Goal: Task Accomplishment & Management: Complete application form

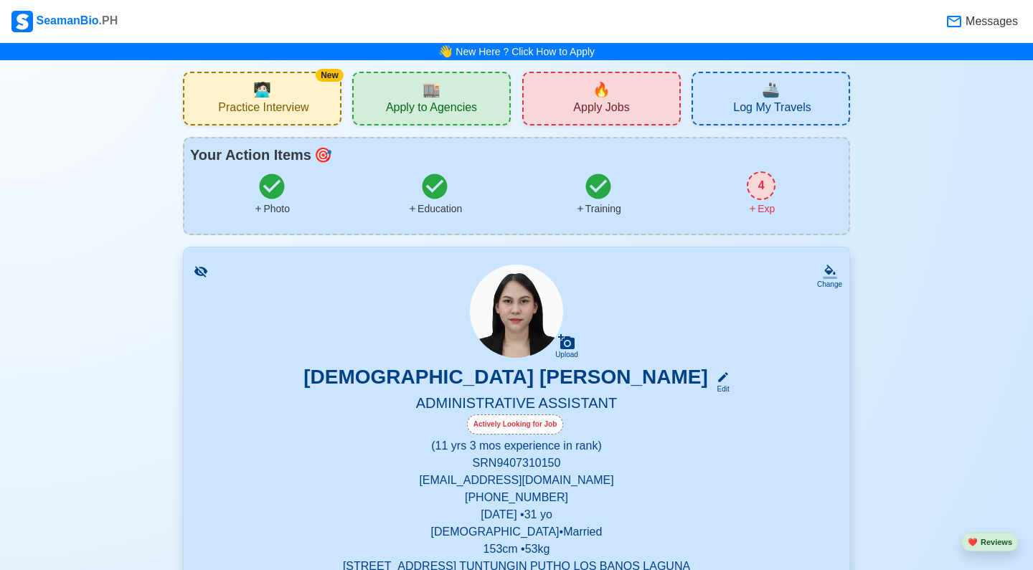
click at [458, 94] on div "🏬 Apply to Agencies" at bounding box center [431, 99] width 159 height 54
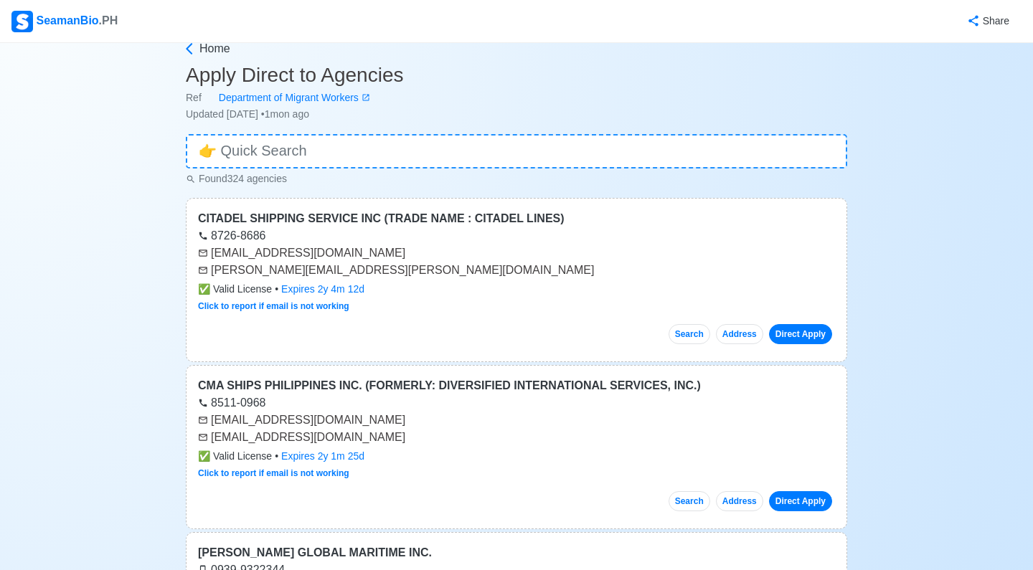
scroll to position [40, 0]
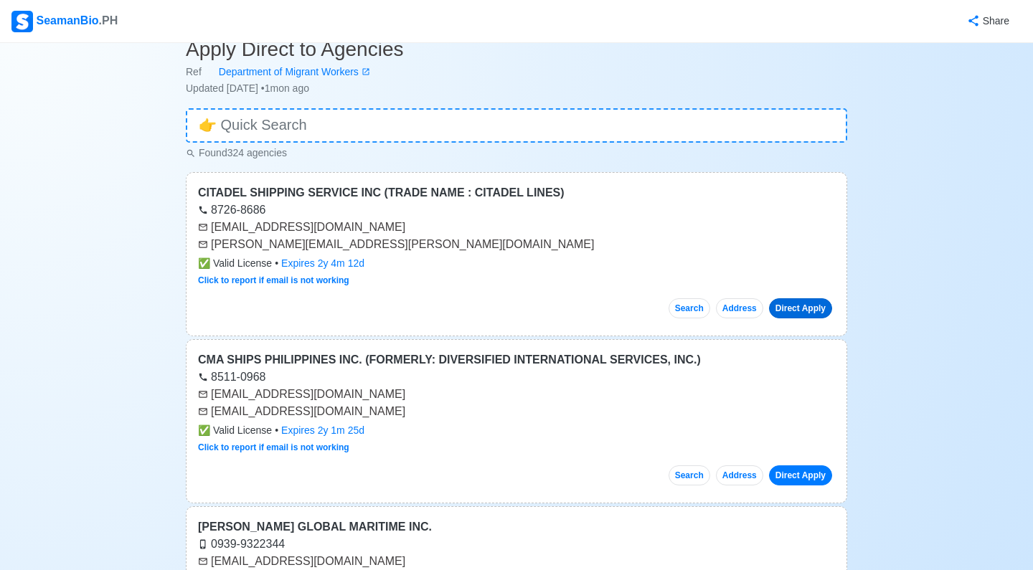
click at [797, 308] on link "Direct Apply" at bounding box center [800, 308] width 63 height 20
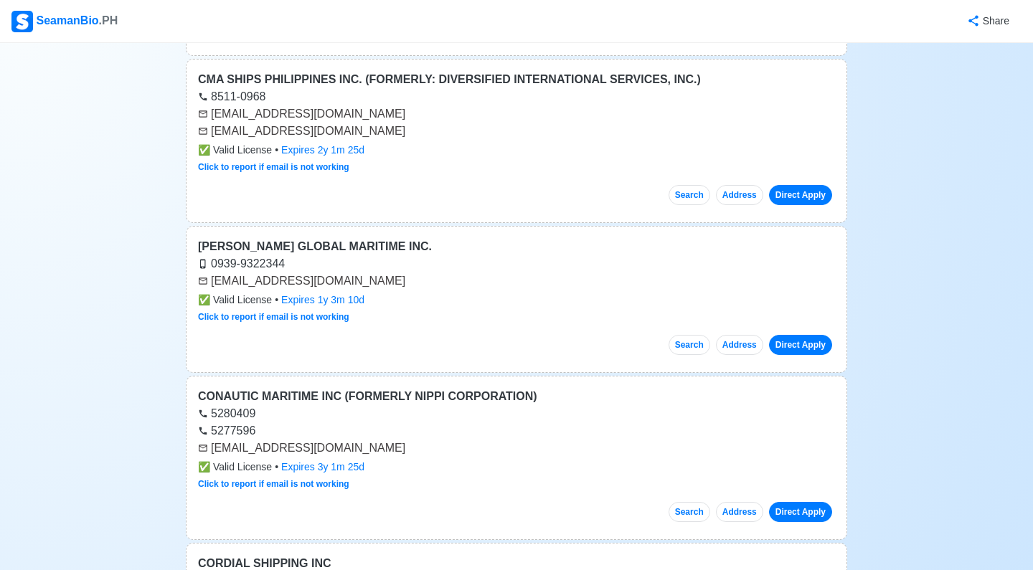
scroll to position [347, 0]
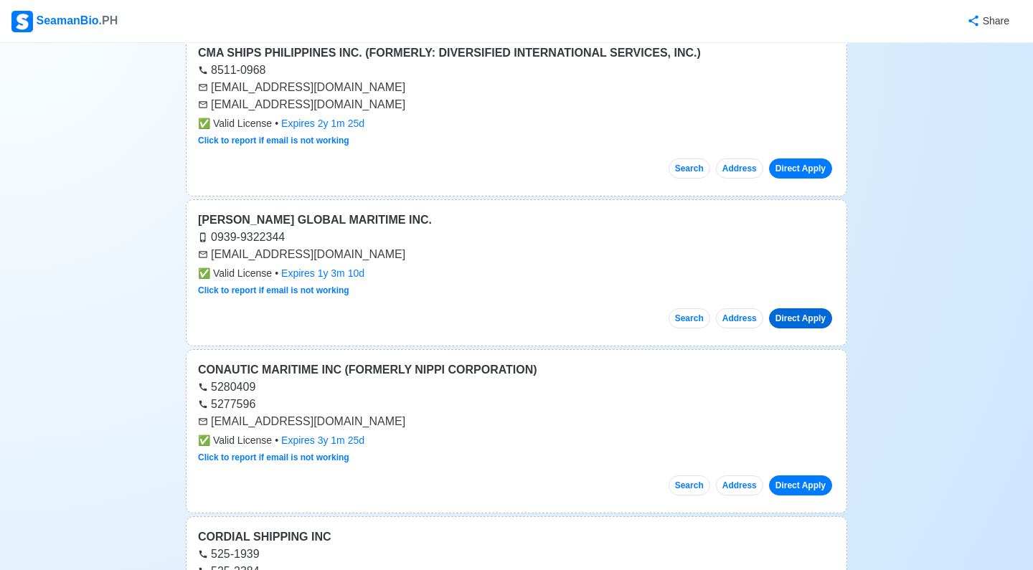
click at [798, 320] on link "Direct Apply" at bounding box center [800, 319] width 63 height 20
click at [258, 292] on link "Click to report if email is not working" at bounding box center [273, 291] width 151 height 10
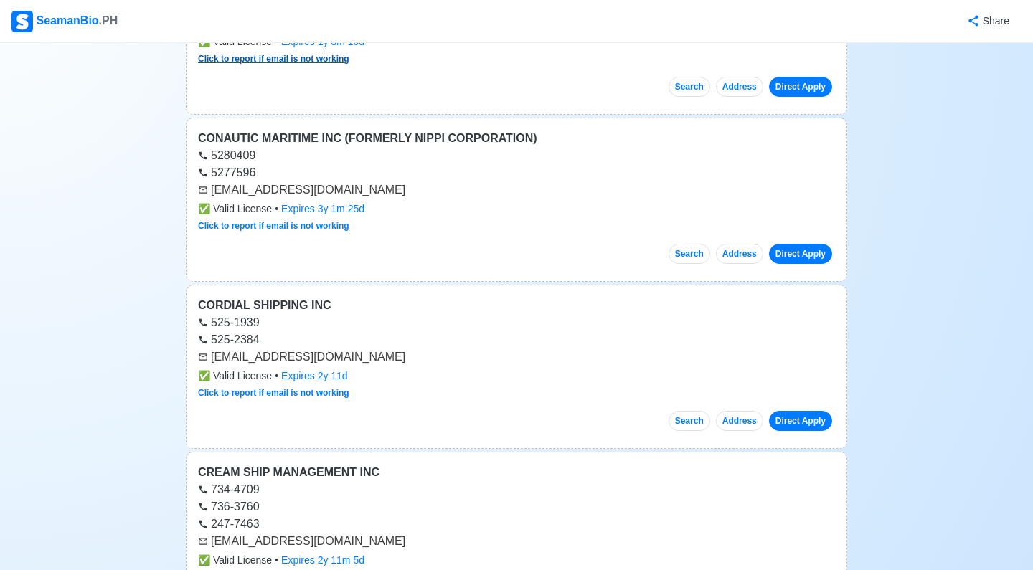
scroll to position [577, 0]
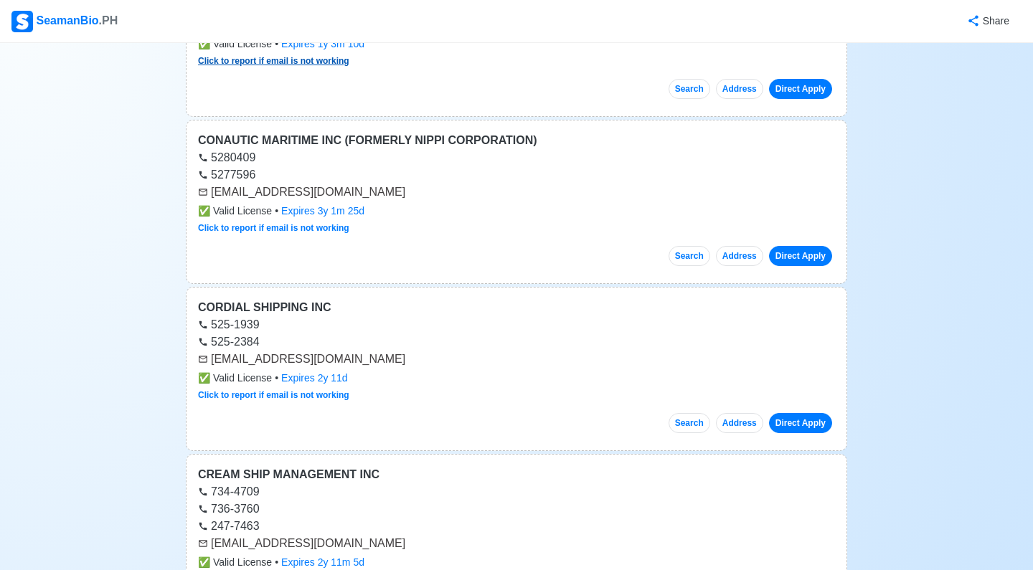
click at [808, 255] on link "Direct Apply" at bounding box center [800, 256] width 63 height 20
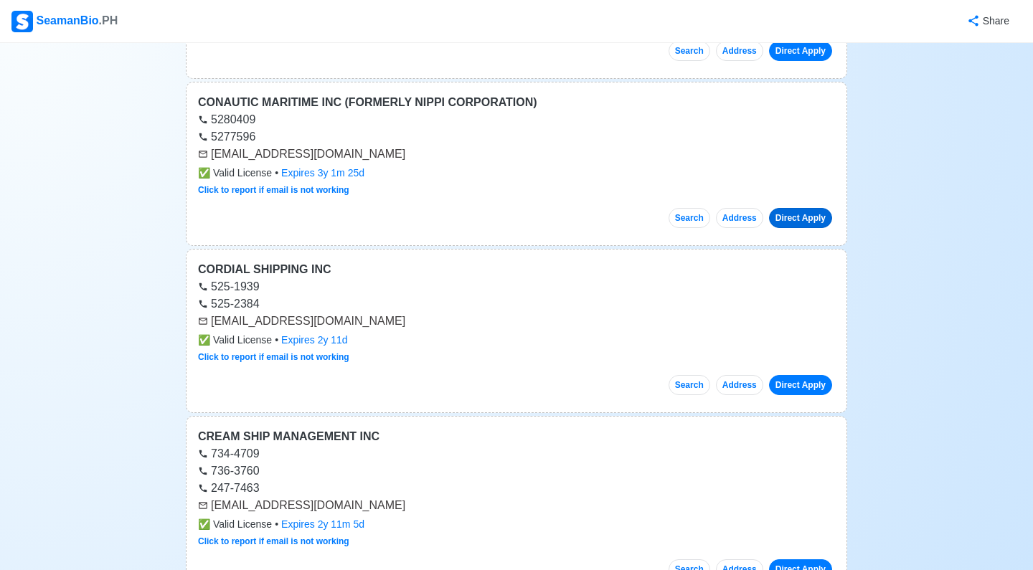
scroll to position [626, 0]
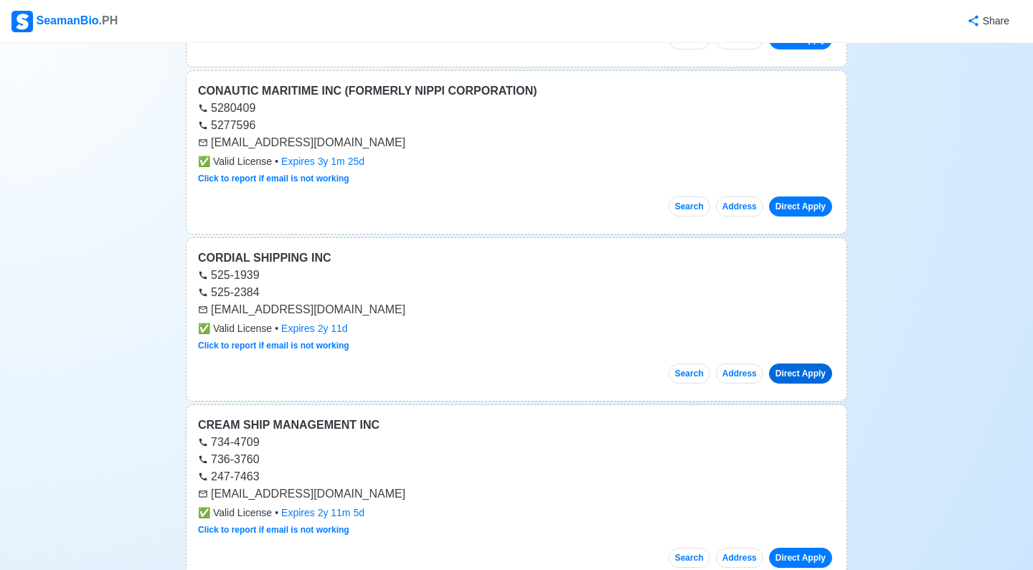
click at [802, 373] on link "Direct Apply" at bounding box center [800, 374] width 63 height 20
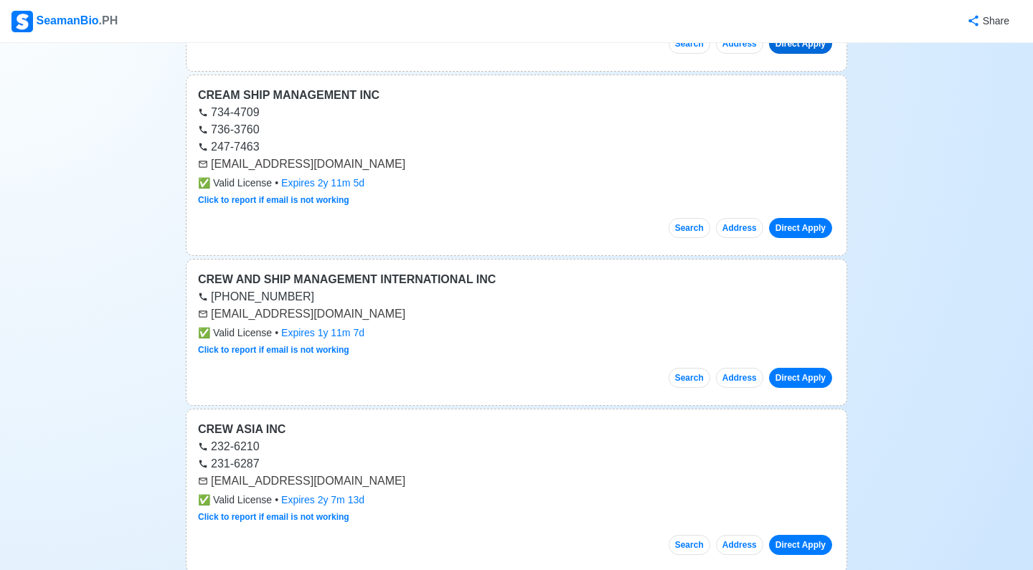
scroll to position [954, 0]
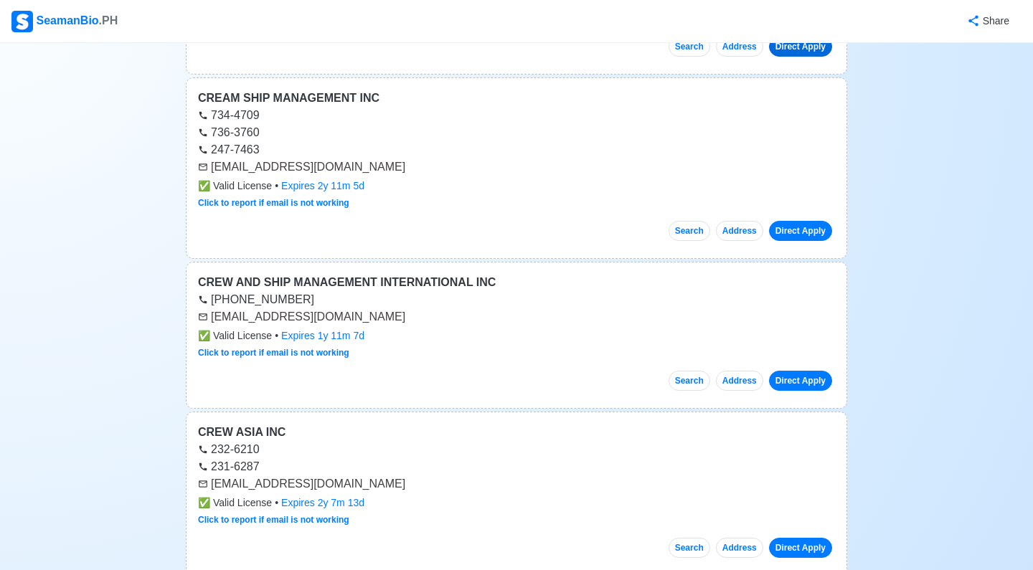
click at [799, 232] on link "Direct Apply" at bounding box center [800, 231] width 63 height 20
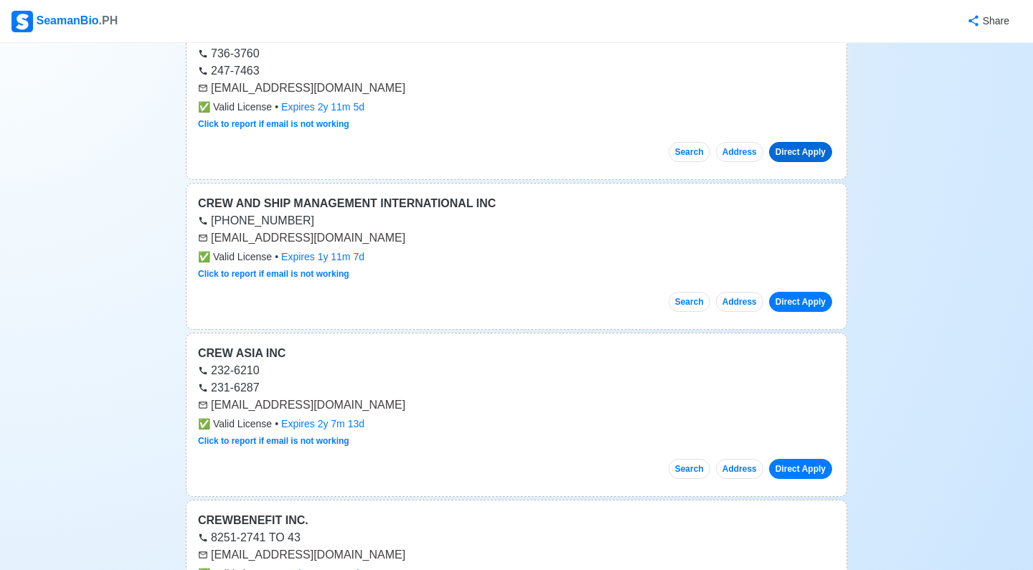
scroll to position [1033, 0]
click at [800, 303] on link "Direct Apply" at bounding box center [800, 301] width 63 height 20
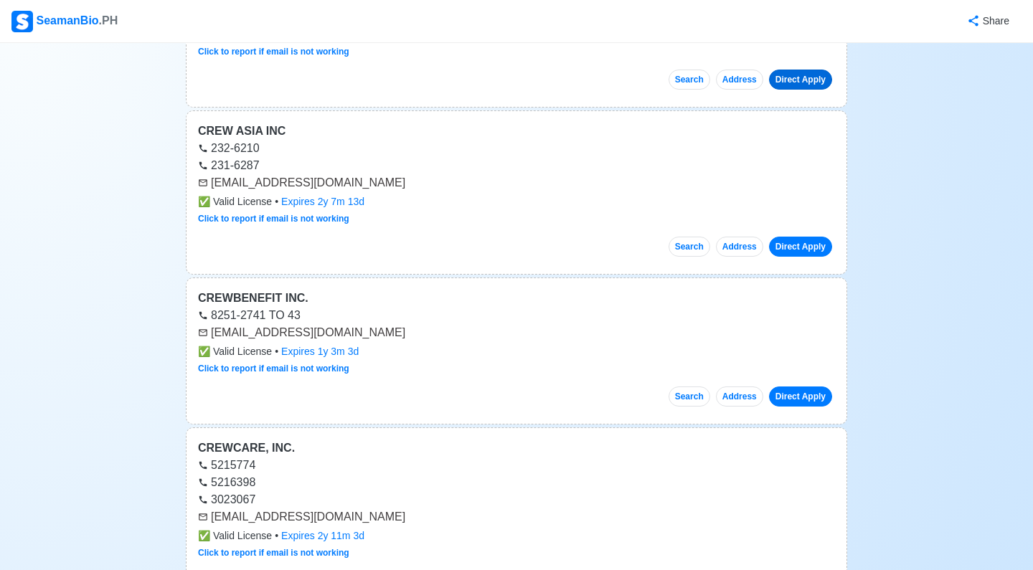
scroll to position [1266, 0]
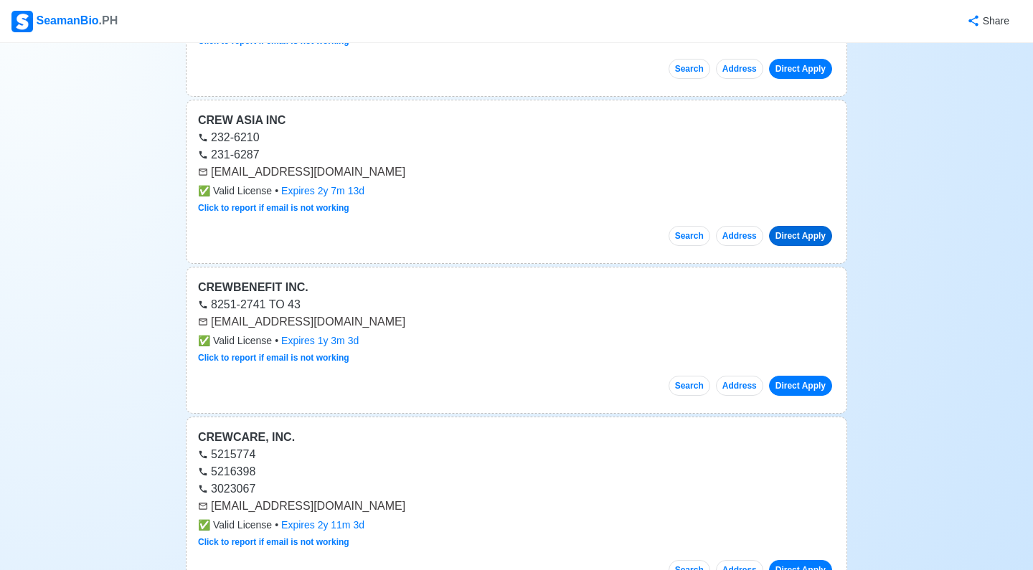
click at [800, 238] on link "Direct Apply" at bounding box center [800, 236] width 63 height 20
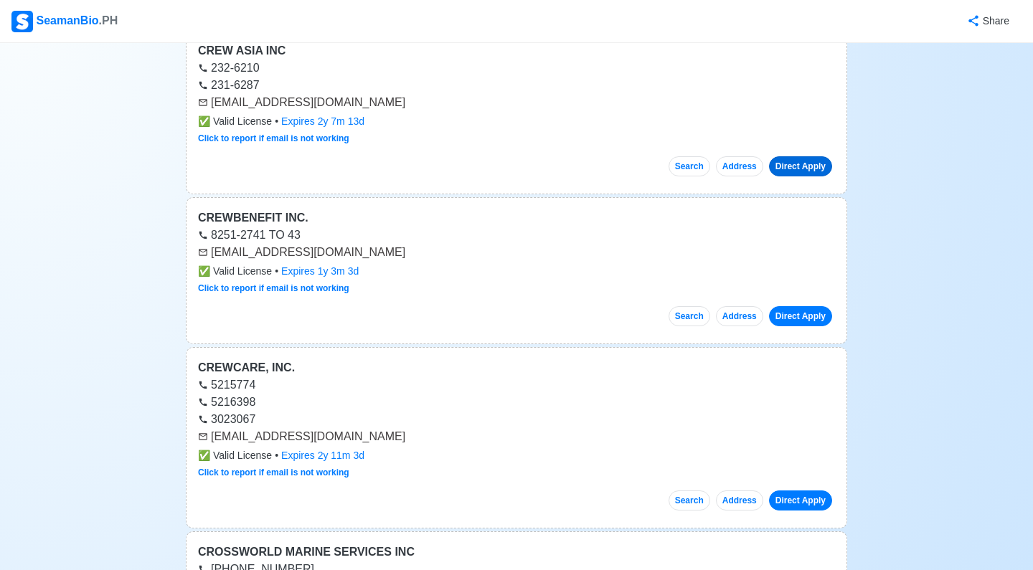
scroll to position [1337, 0]
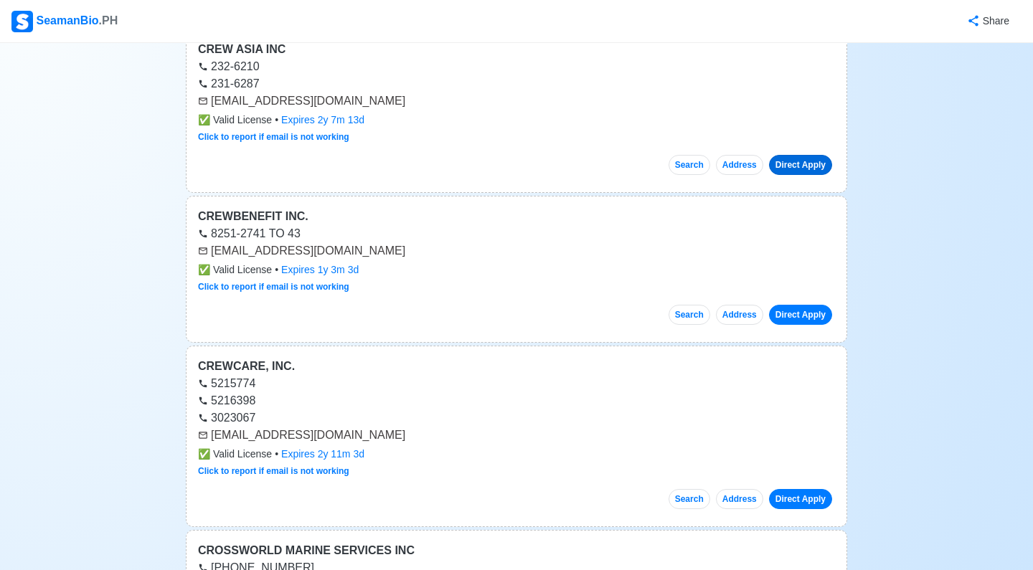
click at [809, 314] on link "Direct Apply" at bounding box center [800, 315] width 63 height 20
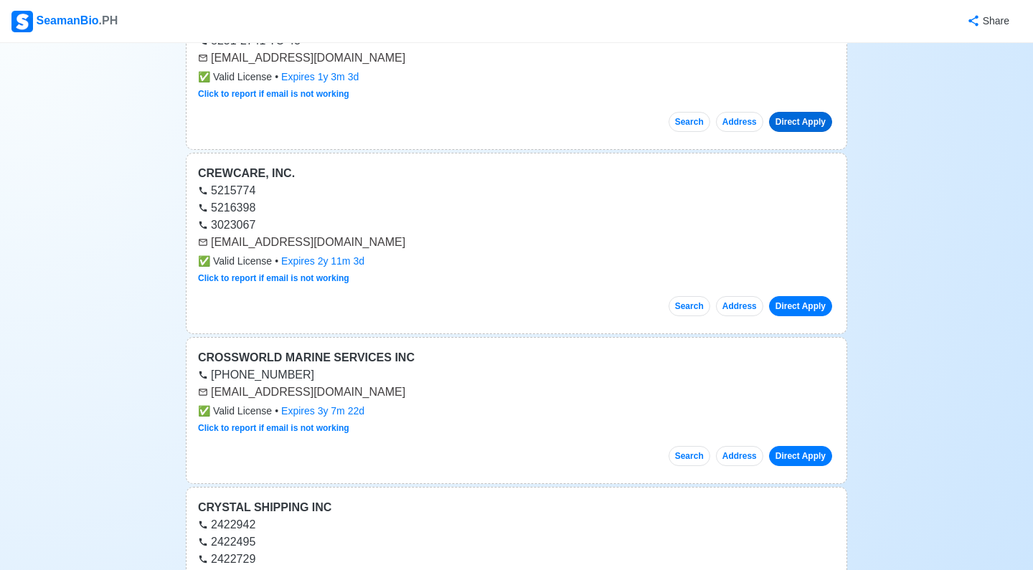
scroll to position [1526, 0]
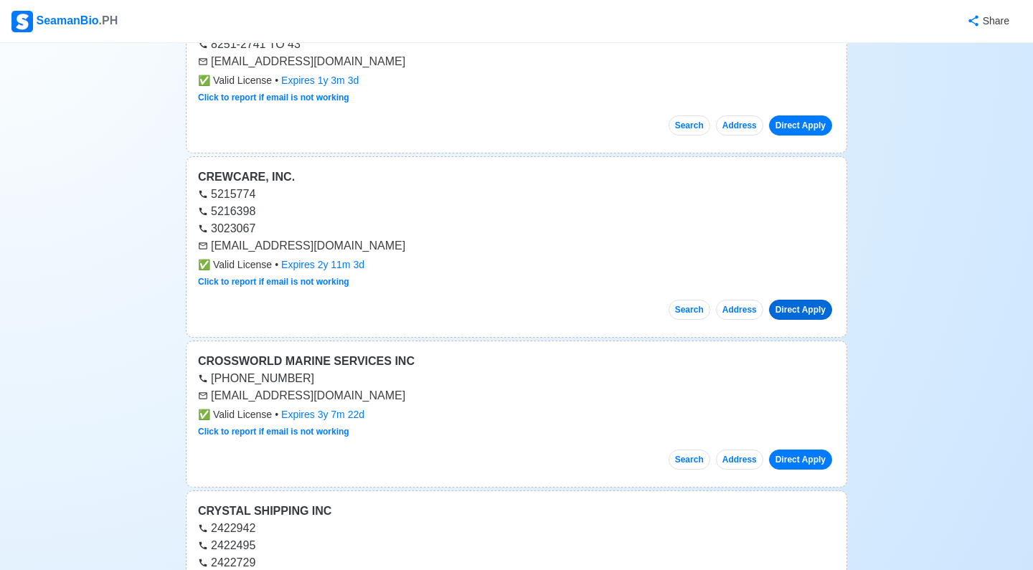
click at [808, 305] on link "Direct Apply" at bounding box center [800, 310] width 63 height 20
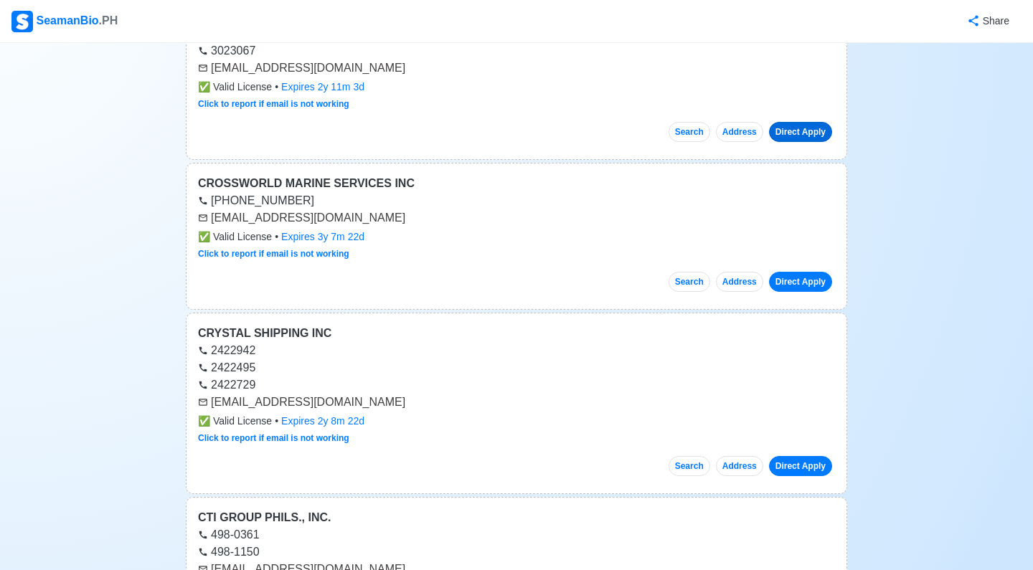
scroll to position [1708, 0]
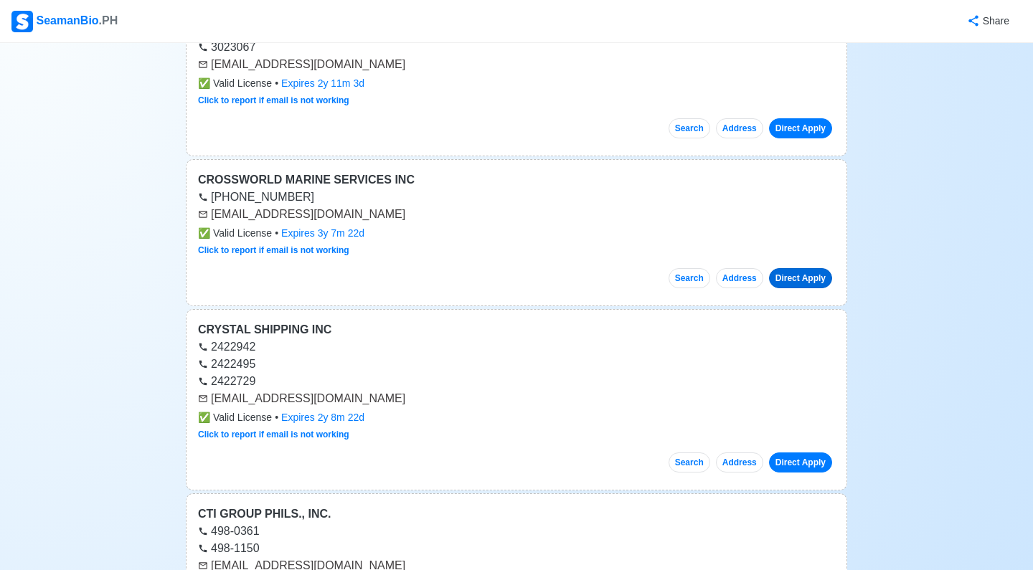
click at [808, 282] on link "Direct Apply" at bounding box center [800, 278] width 63 height 20
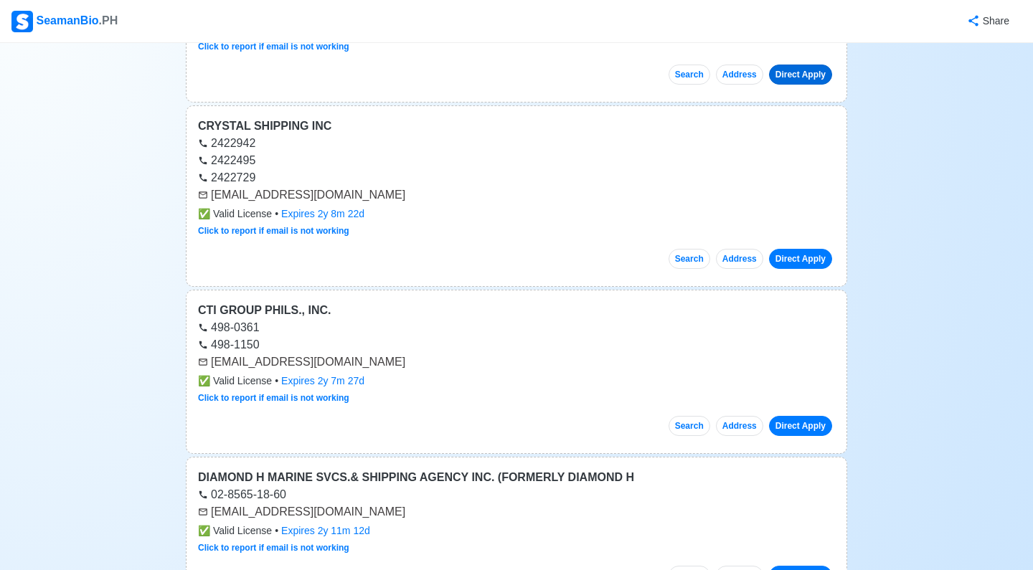
scroll to position [1912, 0]
click at [804, 260] on link "Direct Apply" at bounding box center [800, 258] width 63 height 20
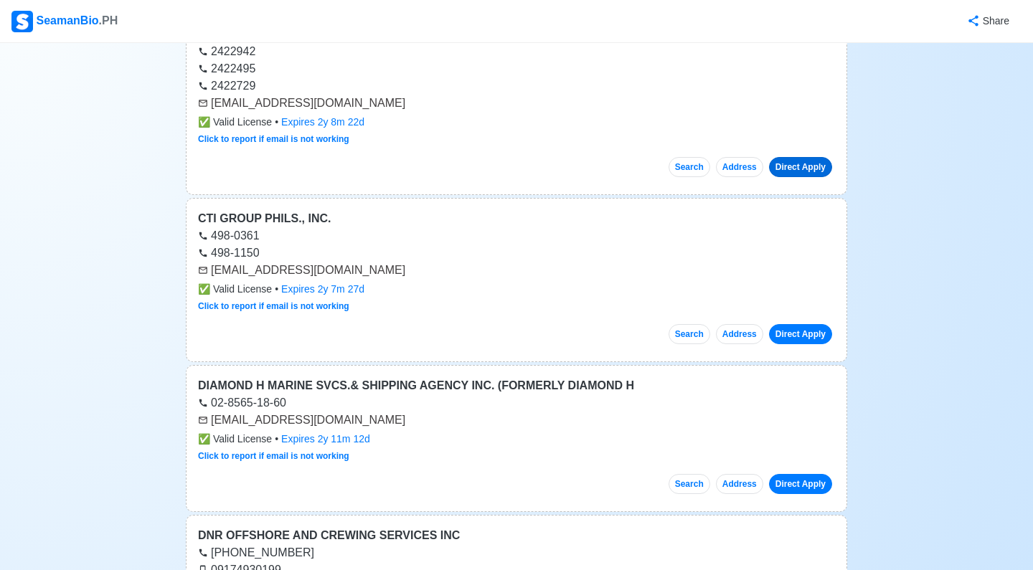
scroll to position [2007, 0]
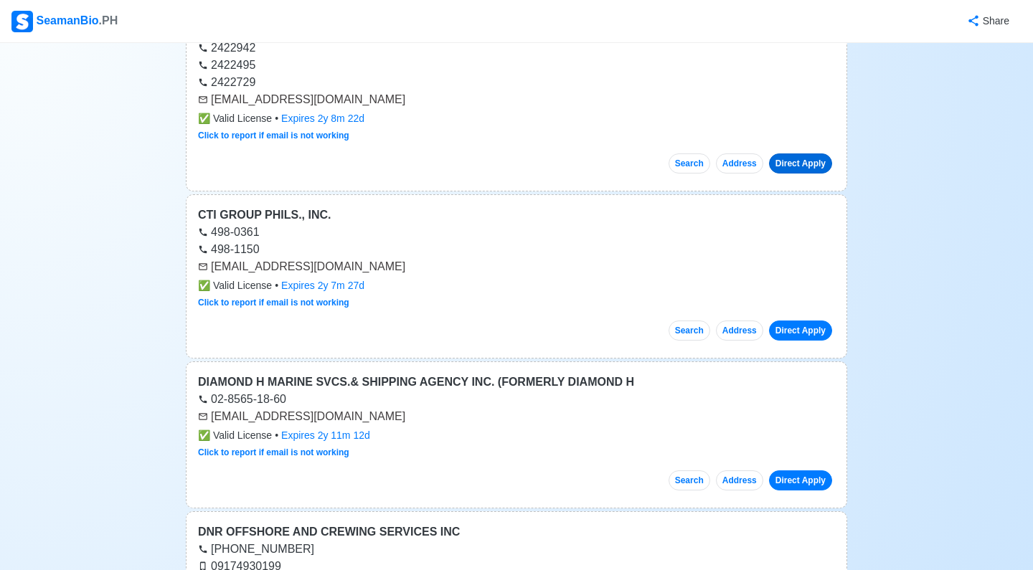
click at [806, 331] on link "Direct Apply" at bounding box center [800, 331] width 63 height 20
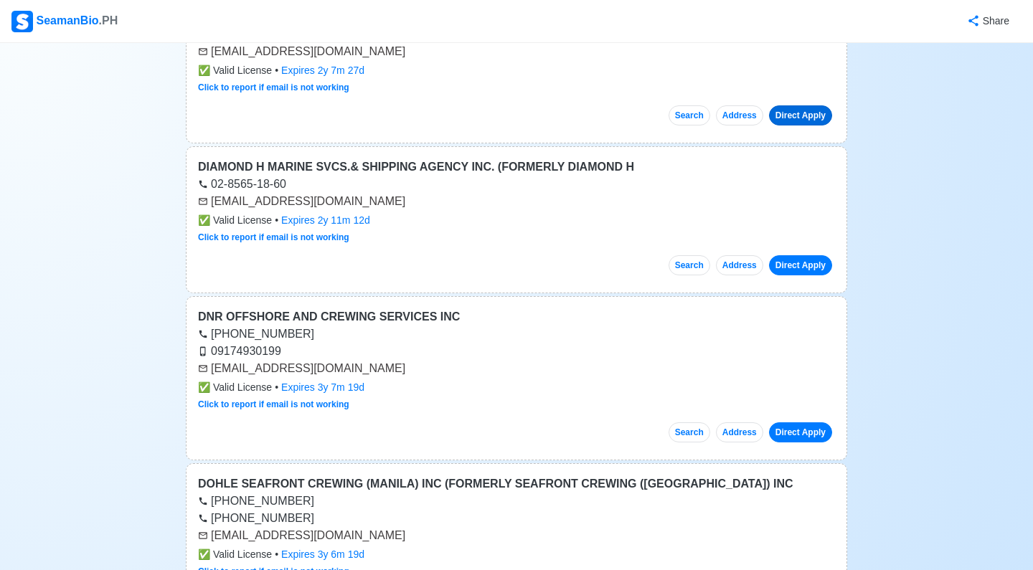
scroll to position [2237, 0]
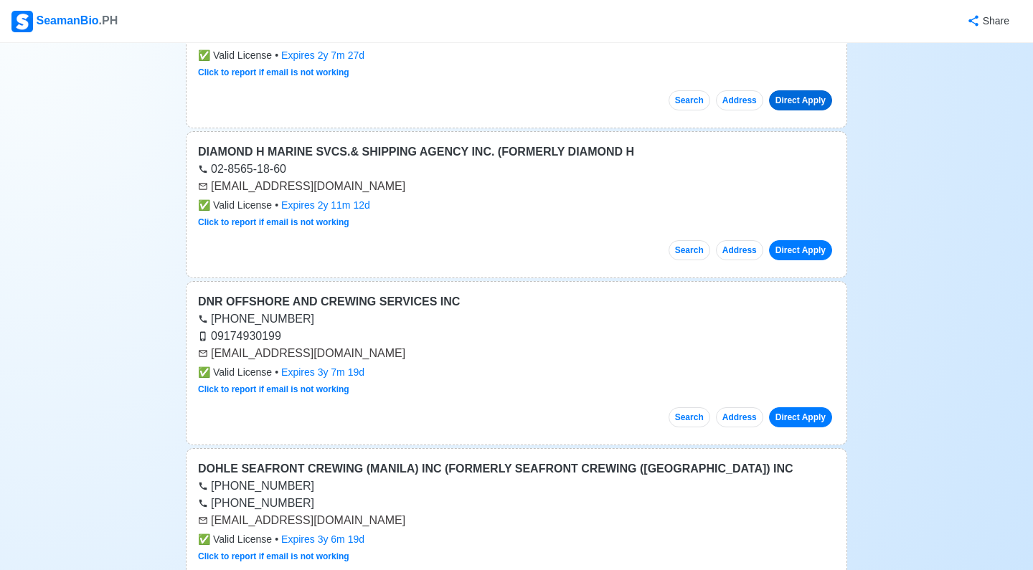
click at [817, 253] on link "Direct Apply" at bounding box center [800, 250] width 63 height 20
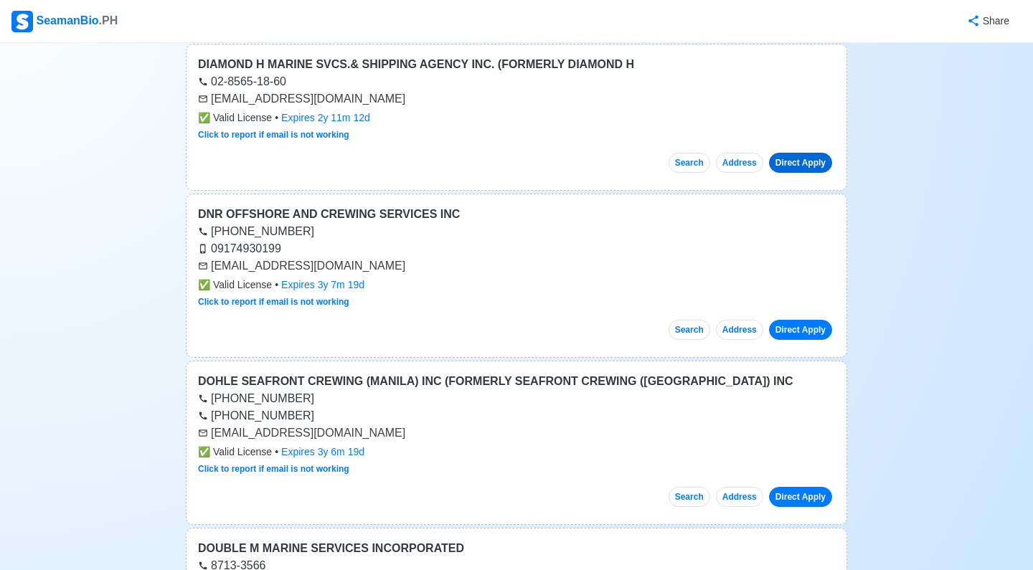
scroll to position [2325, 0]
click at [309, 215] on div "DNR OFFSHORE AND CREWING SERVICES INC" at bounding box center [516, 214] width 637 height 17
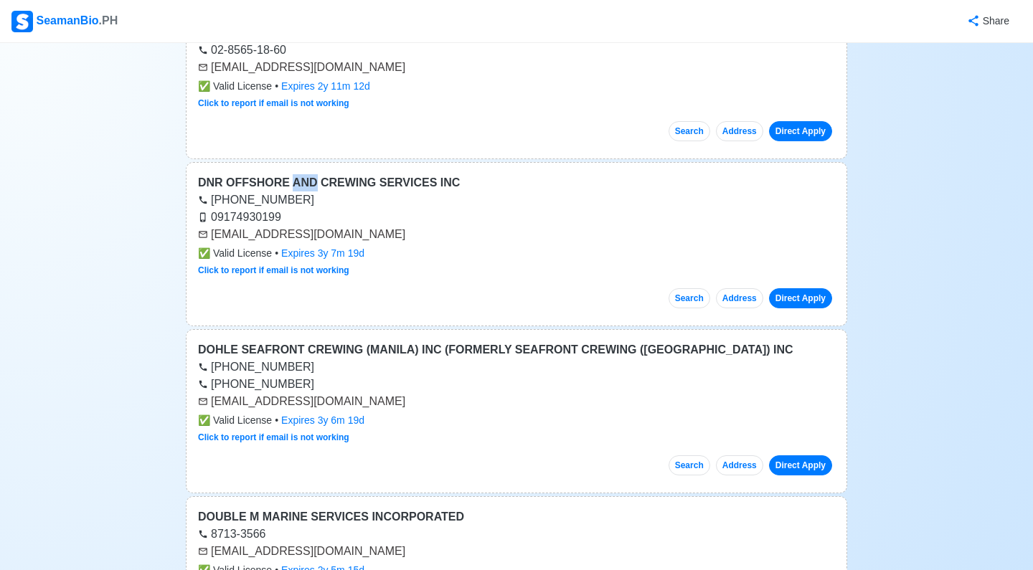
scroll to position [2358, 0]
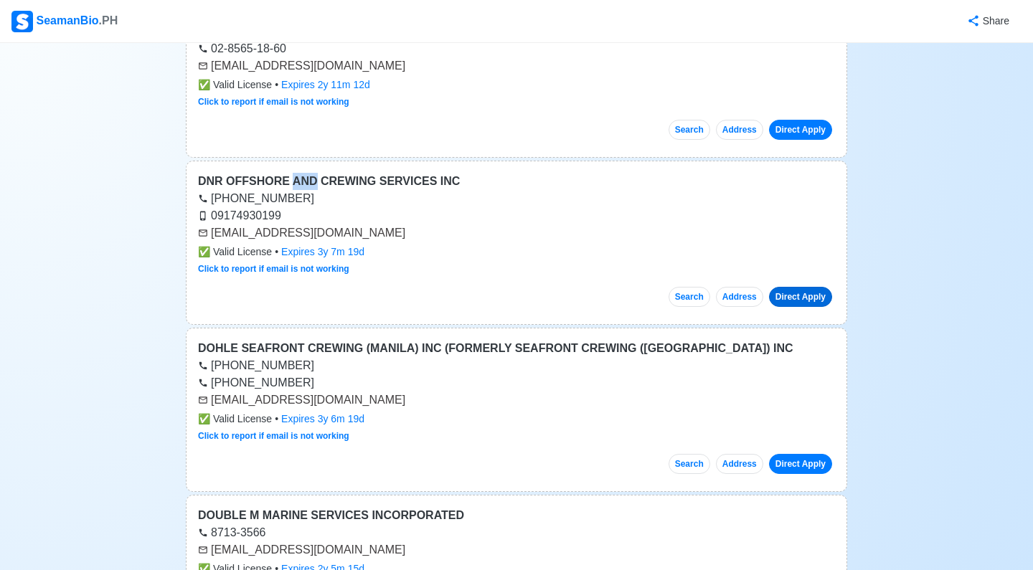
click at [793, 298] on link "Direct Apply" at bounding box center [800, 297] width 63 height 20
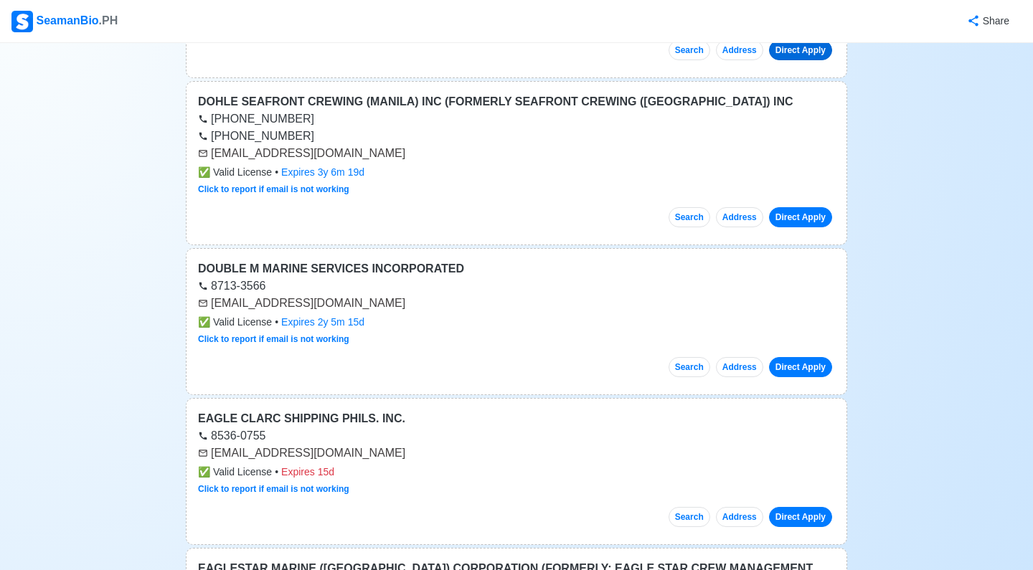
scroll to position [2604, 0]
click at [804, 220] on link "Direct Apply" at bounding box center [800, 218] width 63 height 20
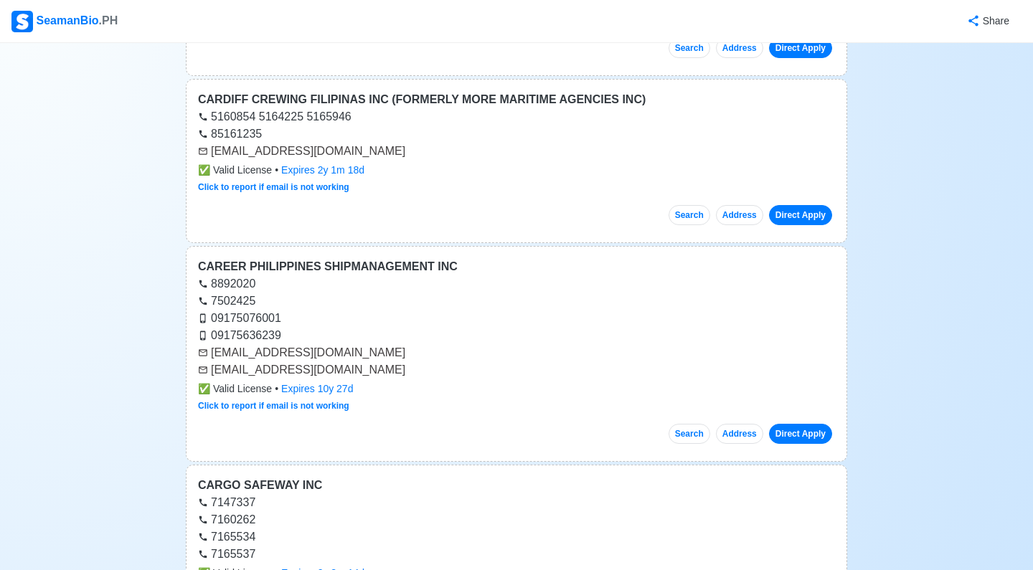
scroll to position [54160, 0]
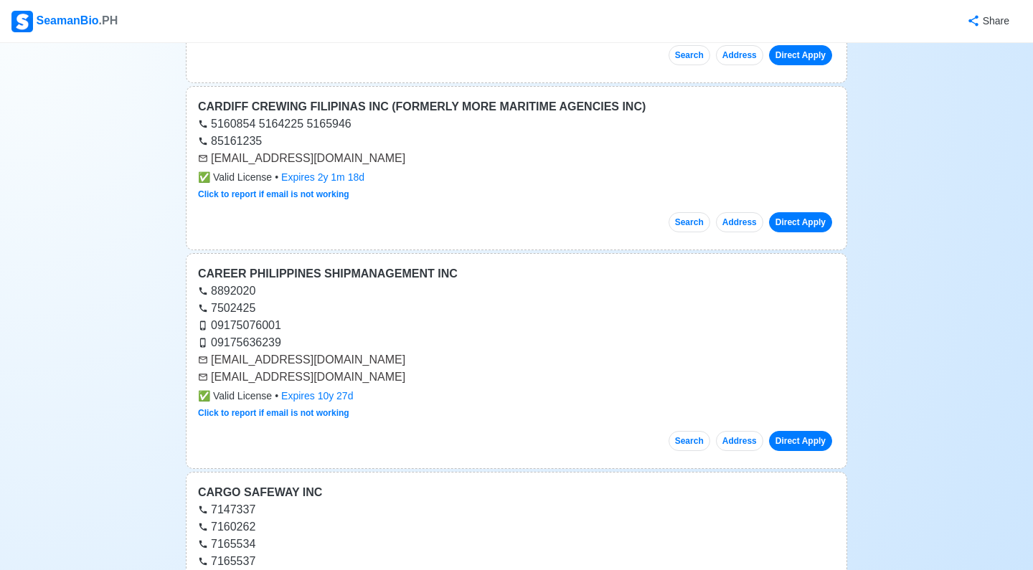
click at [809, 431] on link "Direct Apply" at bounding box center [800, 441] width 63 height 20
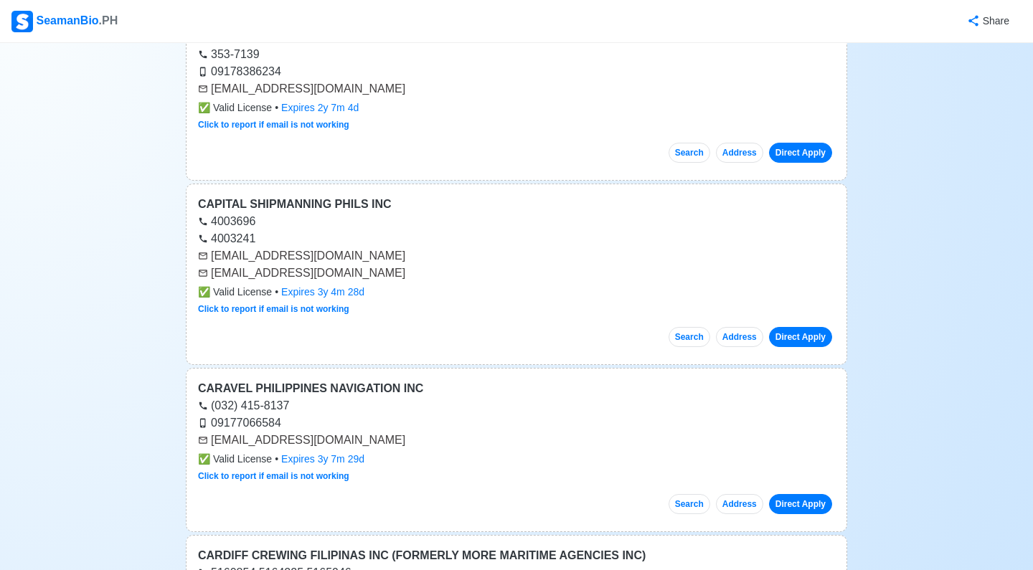
scroll to position [53707, 0]
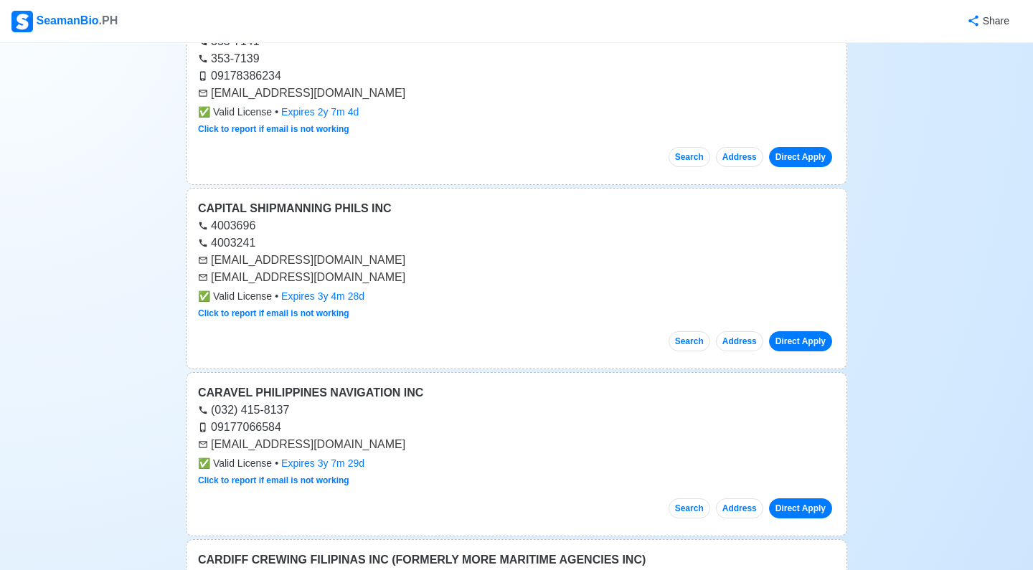
click at [804, 332] on link "Direct Apply" at bounding box center [800, 342] width 63 height 20
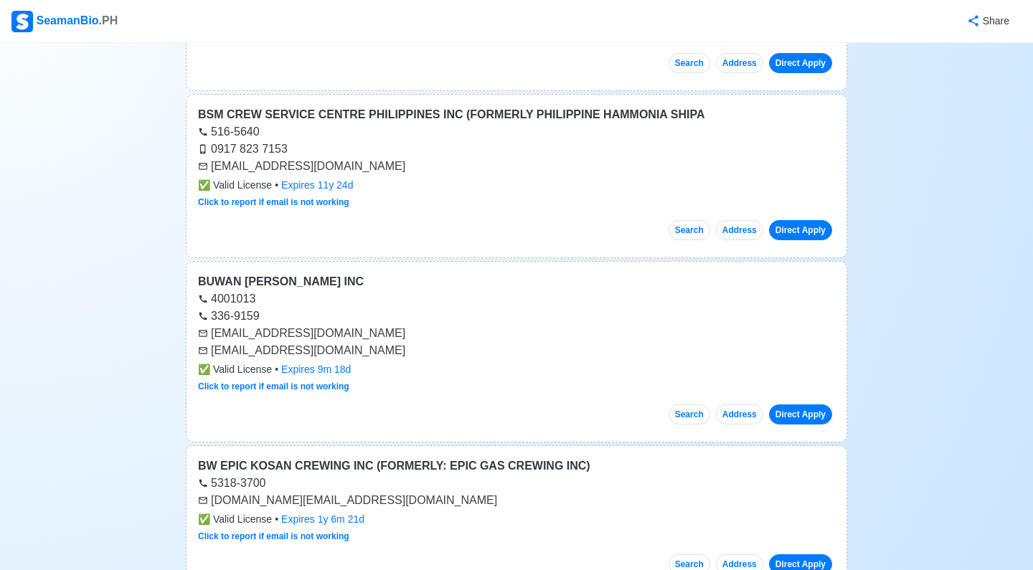
scroll to position [52931, 0]
click at [391, 171] on div "BSM CREW SERVICE CENTRE PHILIPPINES INC (FORMERLY PHILIPPINE HAMMONIA SHIPA 516…" at bounding box center [517, 176] width 662 height 164
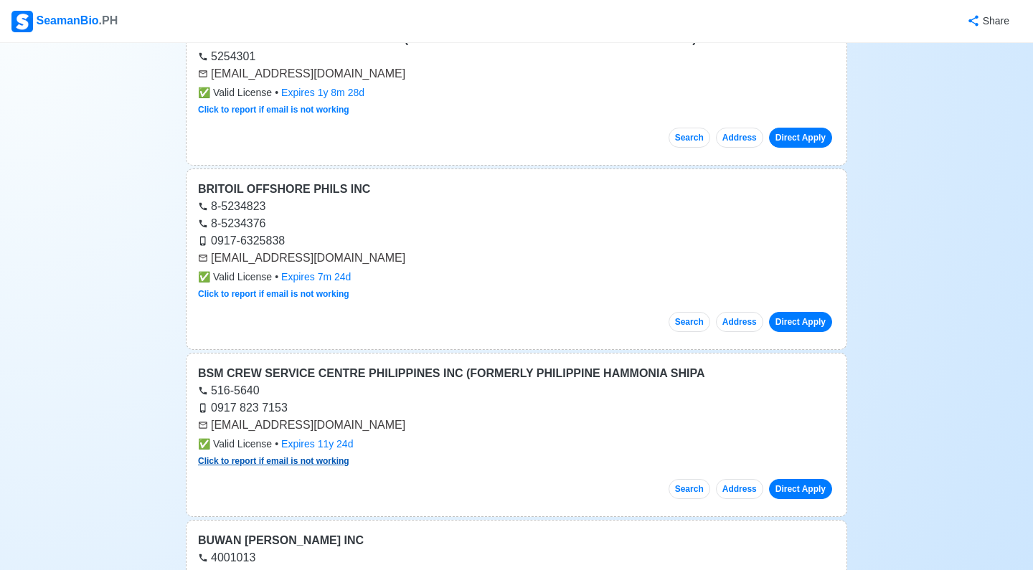
scroll to position [52671, 0]
click at [794, 480] on link "Direct Apply" at bounding box center [800, 490] width 63 height 20
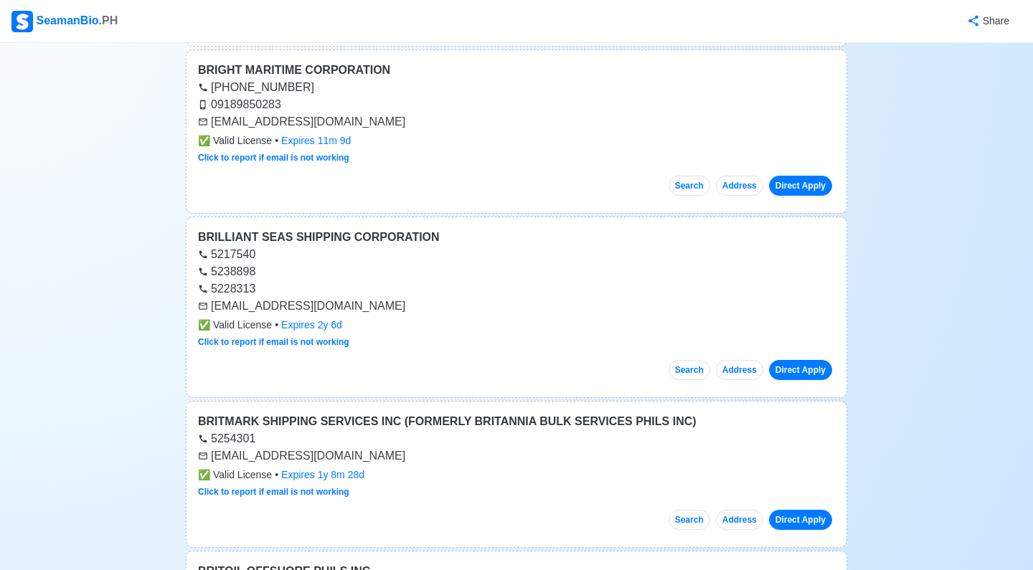
scroll to position [52288, 0]
click at [794, 361] on link "Direct Apply" at bounding box center [800, 371] width 63 height 20
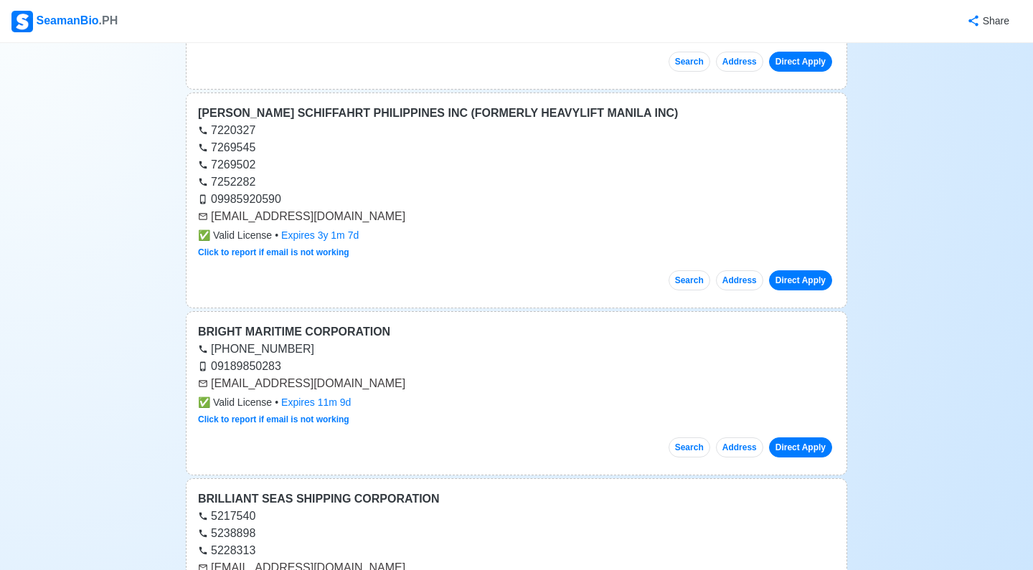
scroll to position [52027, 0]
click at [799, 438] on link "Direct Apply" at bounding box center [800, 448] width 63 height 20
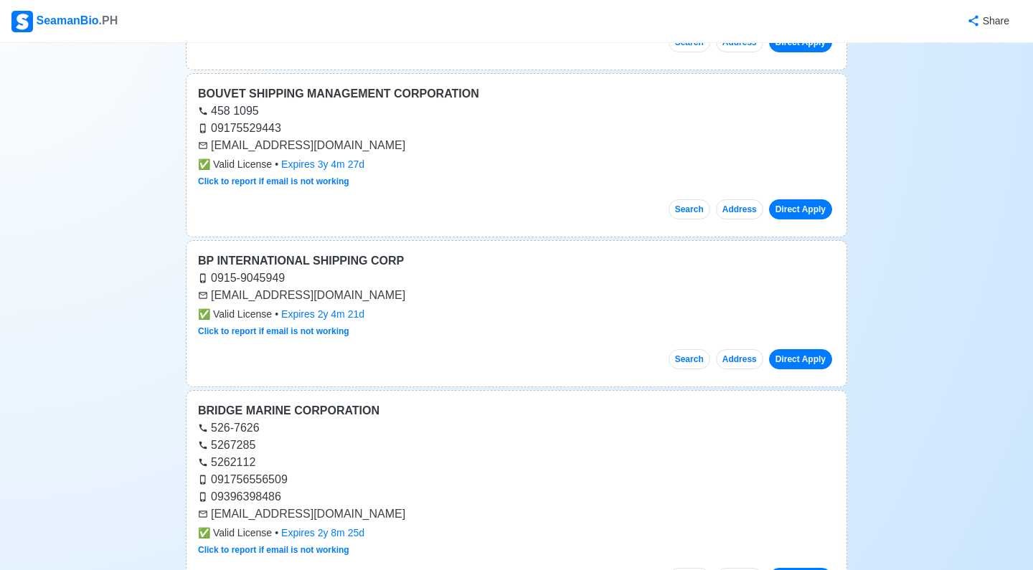
scroll to position [51510, 0]
click at [812, 350] on link "Direct Apply" at bounding box center [800, 360] width 63 height 20
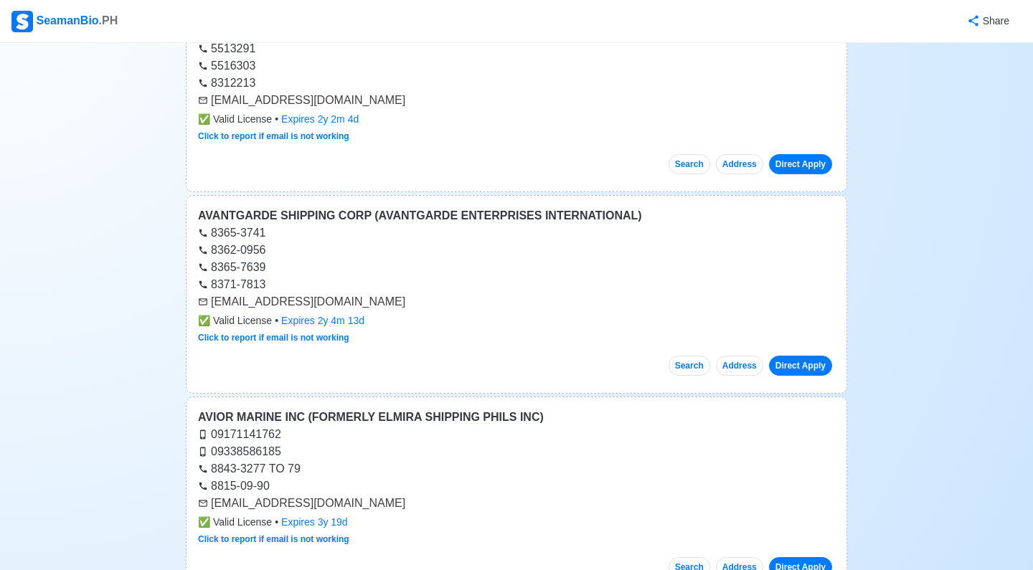
scroll to position [49420, 0]
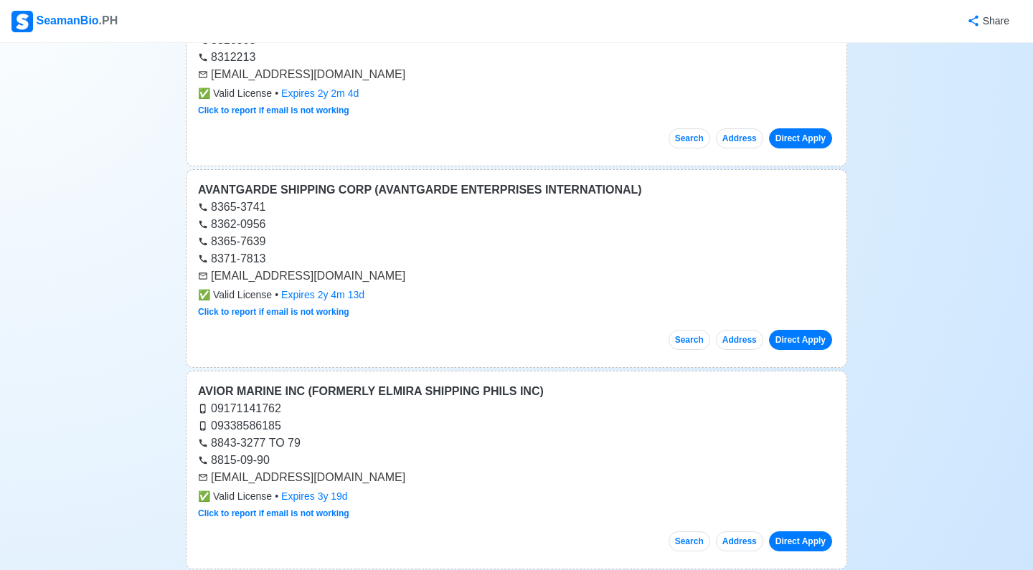
click at [799, 532] on link "Direct Apply" at bounding box center [800, 542] width 63 height 20
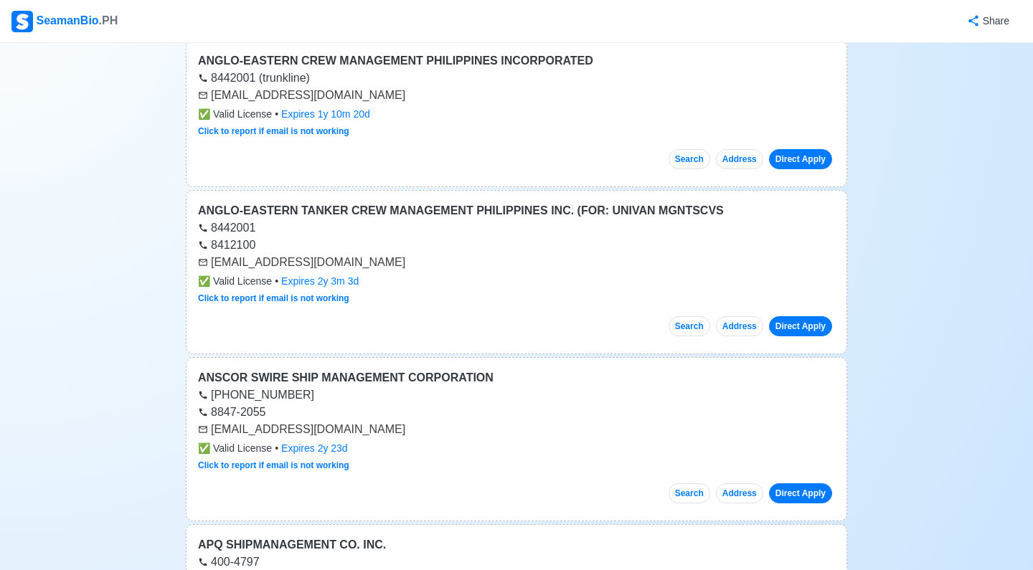
scroll to position [46856, 0]
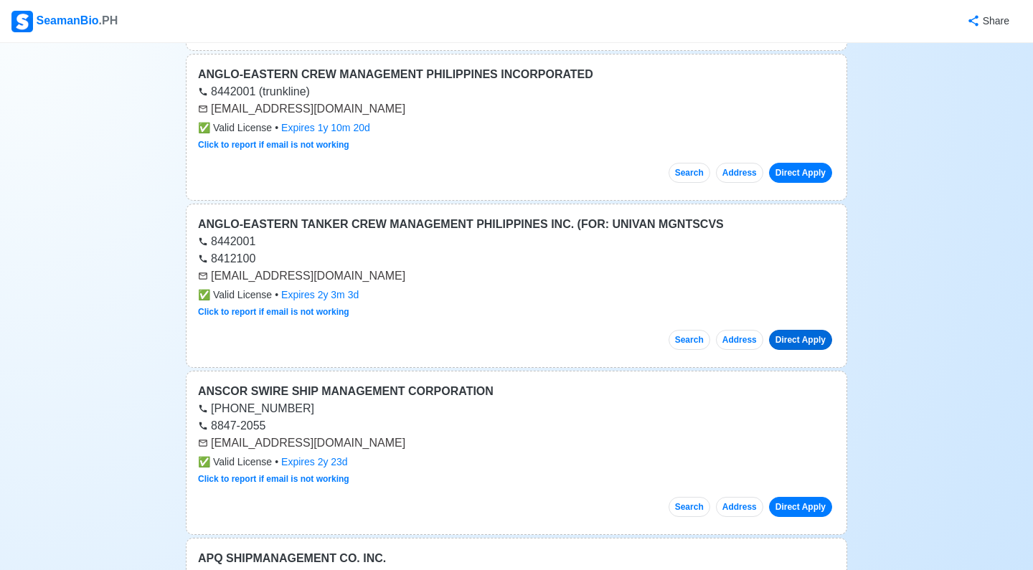
click at [814, 330] on link "Direct Apply" at bounding box center [800, 340] width 63 height 20
click at [801, 497] on link "Direct Apply" at bounding box center [800, 507] width 63 height 20
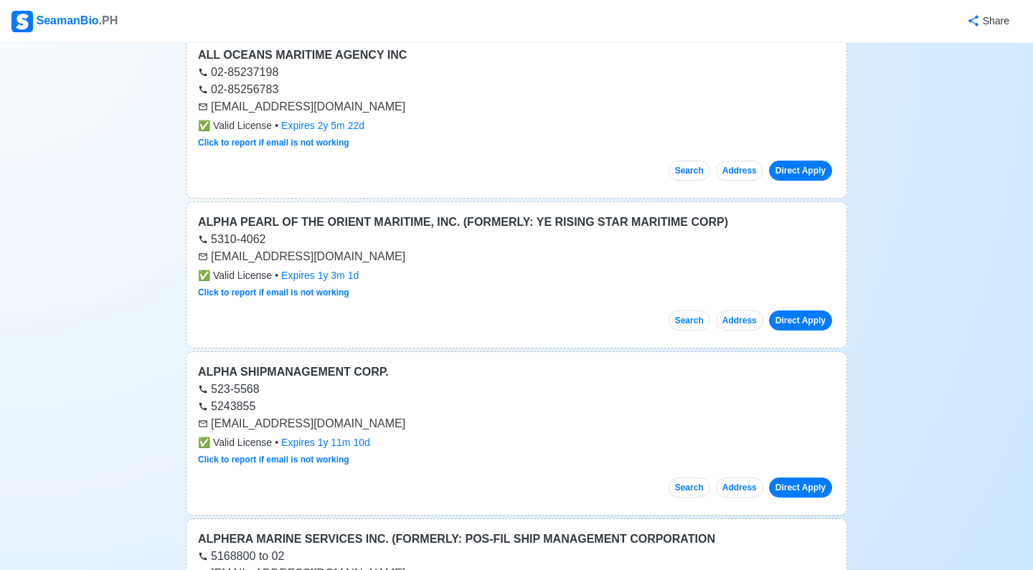
scroll to position [45874, 0]
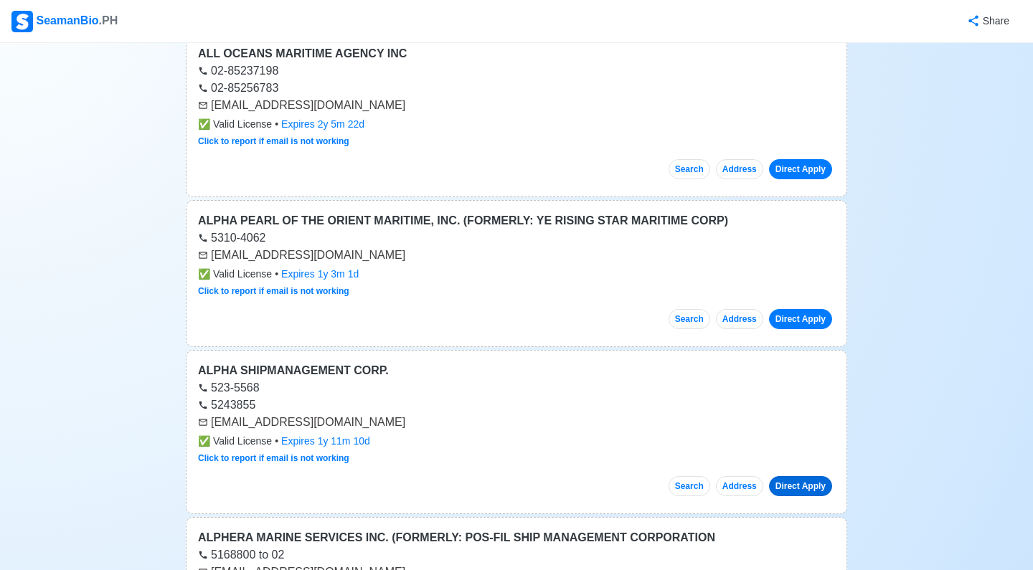
click at [796, 476] on link "Direct Apply" at bounding box center [800, 486] width 63 height 20
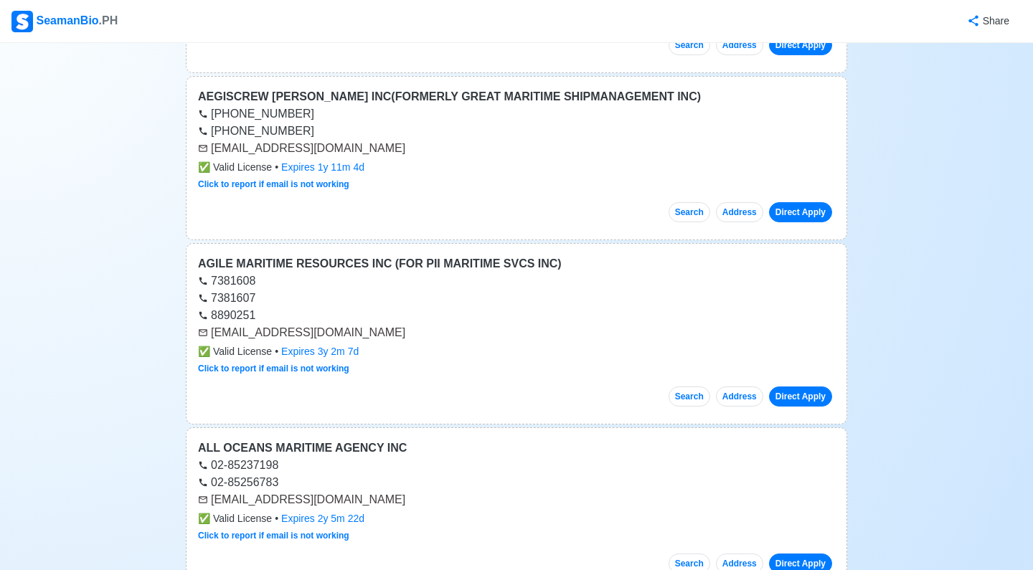
scroll to position [45480, 0]
click at [796, 553] on link "Direct Apply" at bounding box center [800, 563] width 63 height 20
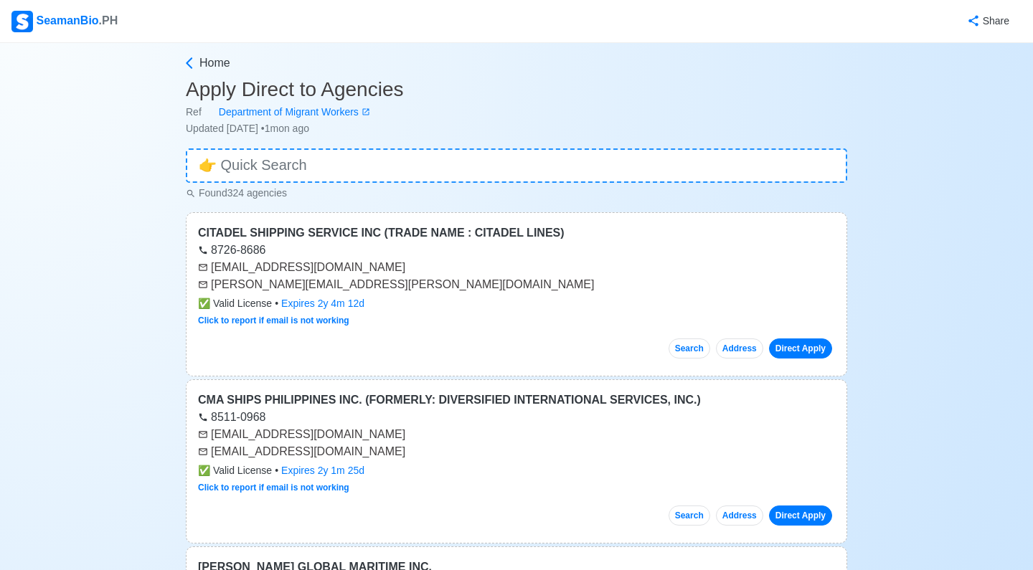
scroll to position [0, 0]
click at [194, 63] on icon at bounding box center [189, 63] width 14 height 14
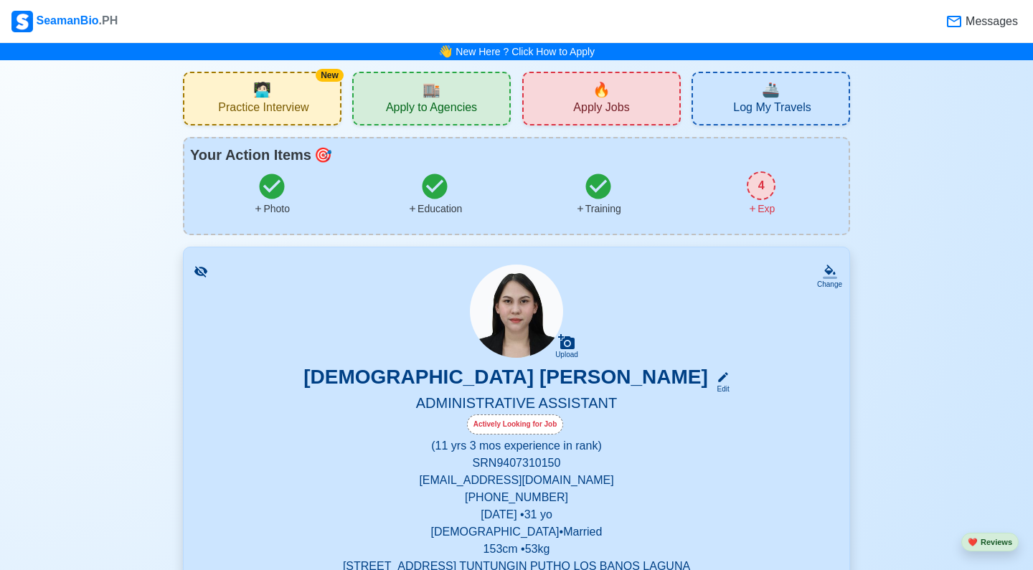
click at [614, 103] on span "Apply Jobs" at bounding box center [601, 109] width 56 height 18
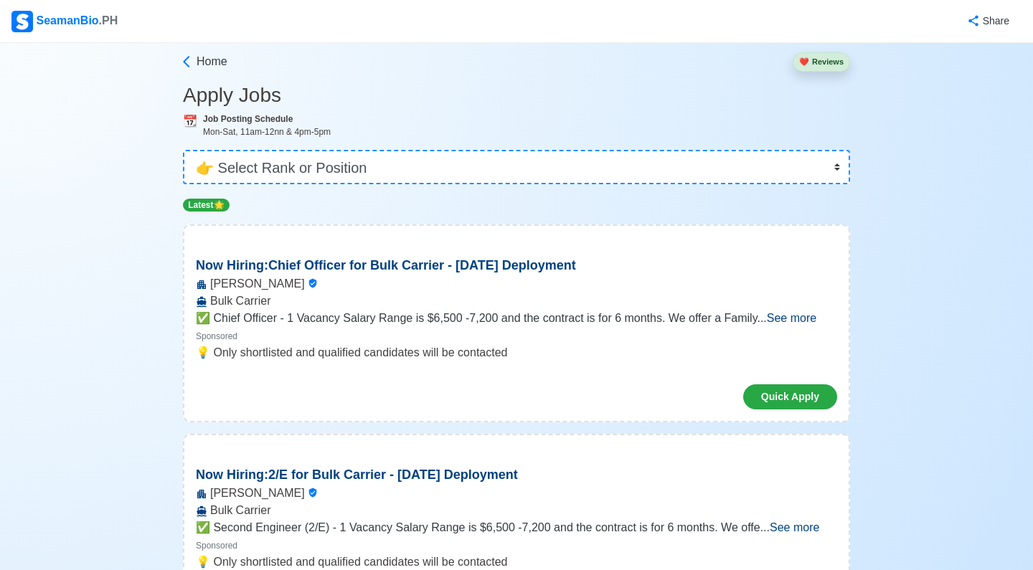
scroll to position [27, 0]
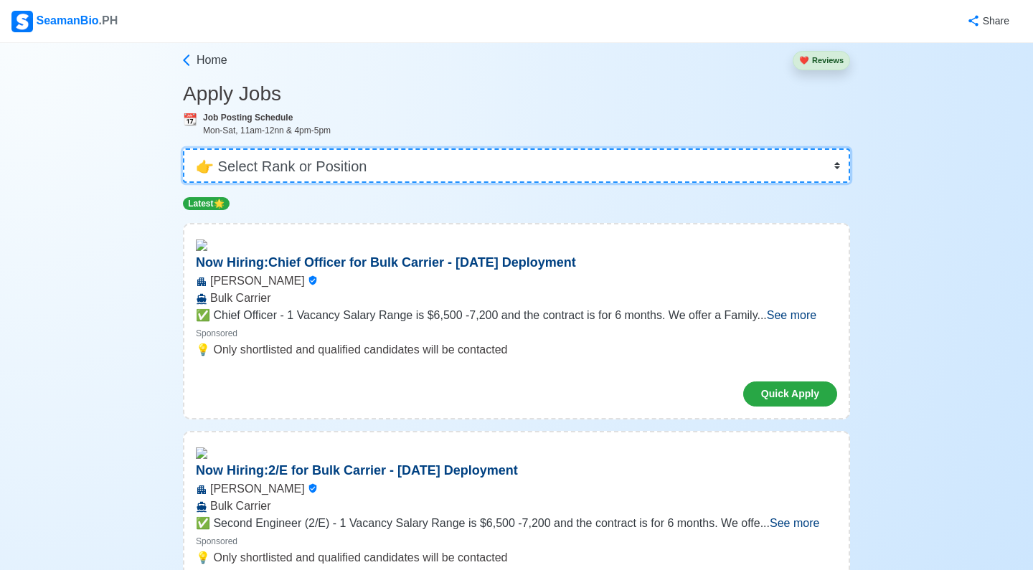
click at [395, 149] on select "👉 Select Rank or Position Master Chief Officer 2nd Officer 3rd Officer Junior O…" at bounding box center [516, 166] width 667 height 34
select select "Others"
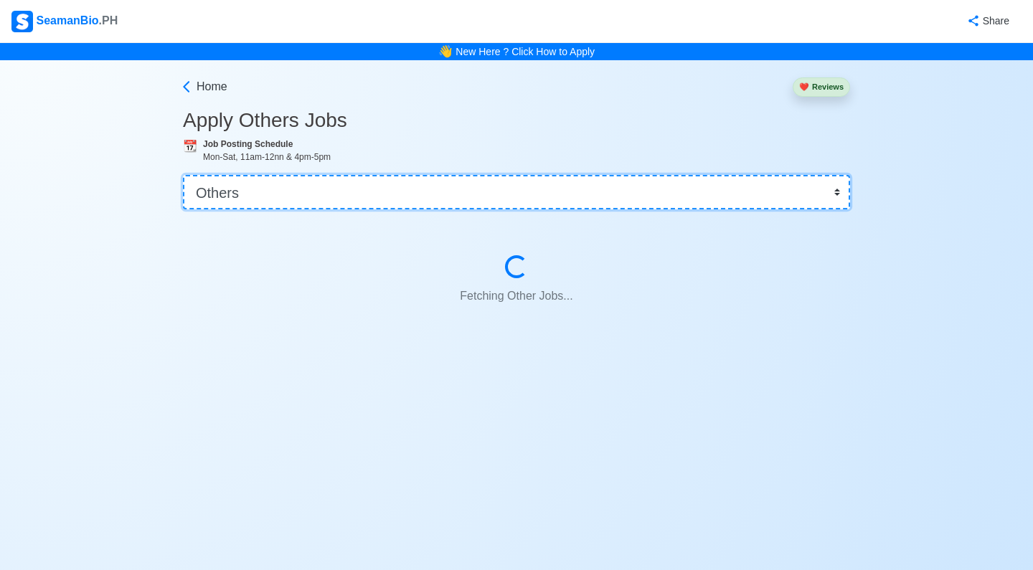
scroll to position [0, 0]
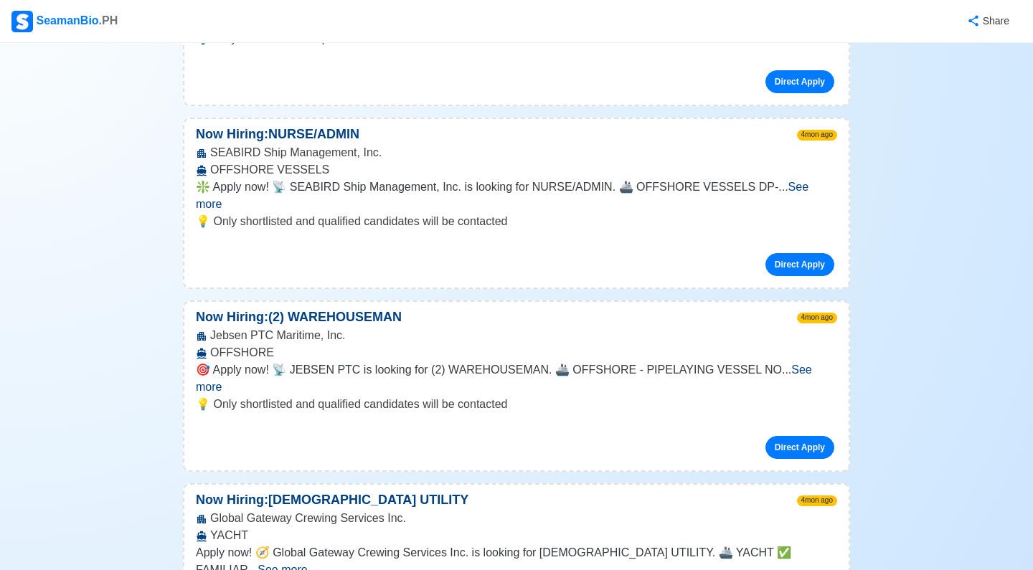
scroll to position [8535, 0]
click at [307, 563] on span "See more" at bounding box center [283, 569] width 50 height 12
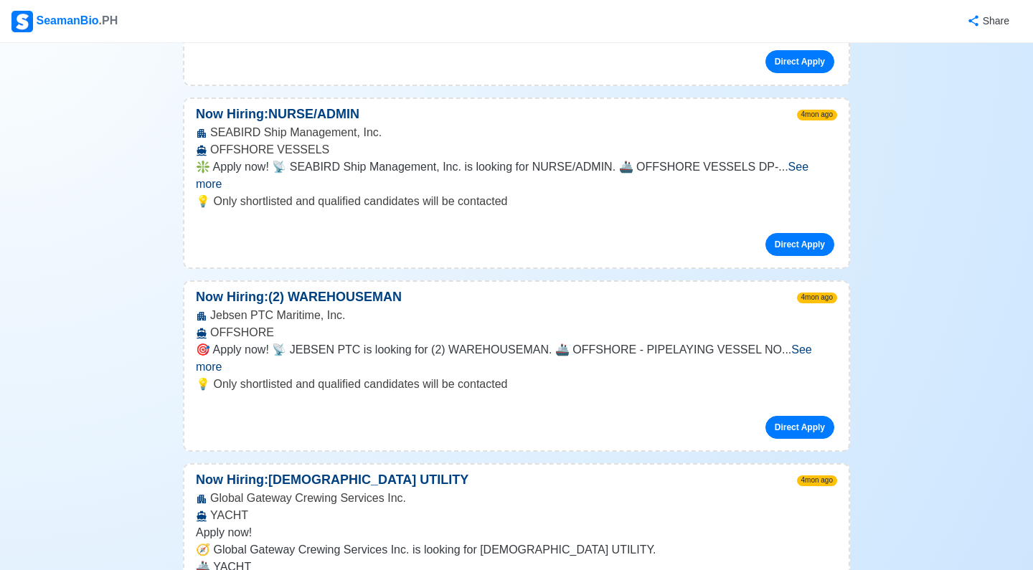
scroll to position [8552, 0]
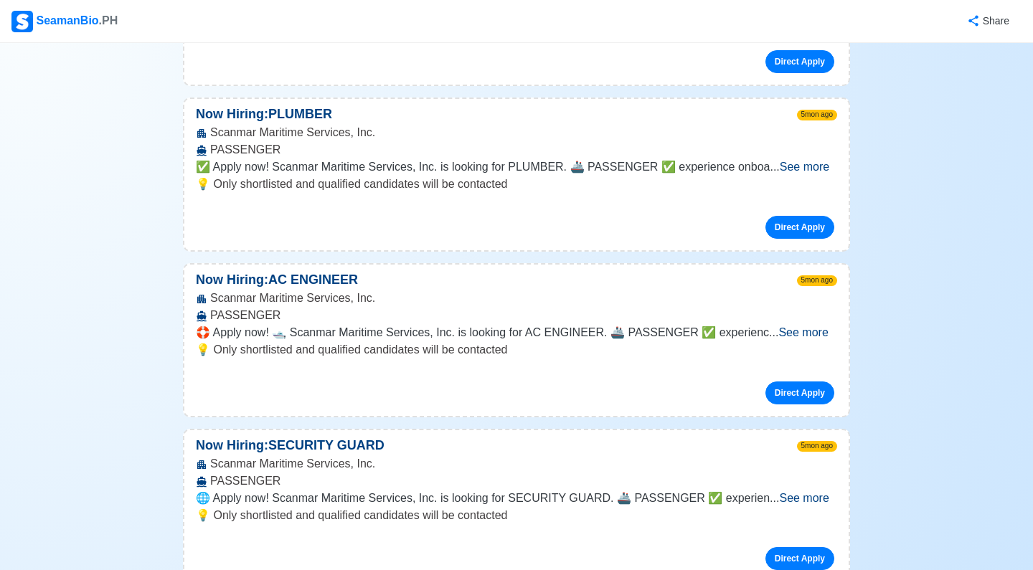
scroll to position [11080, 0]
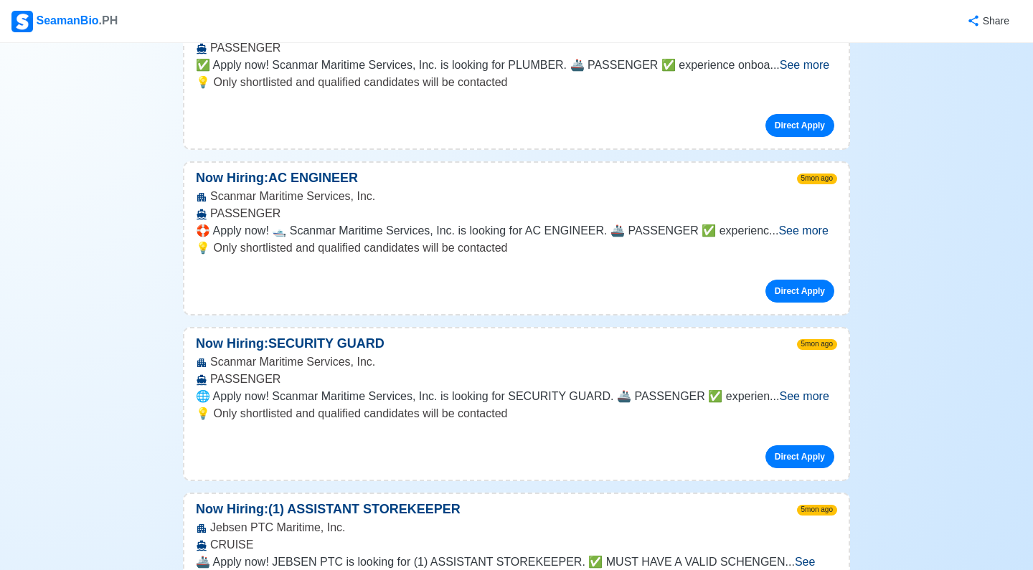
scroll to position [11154, 0]
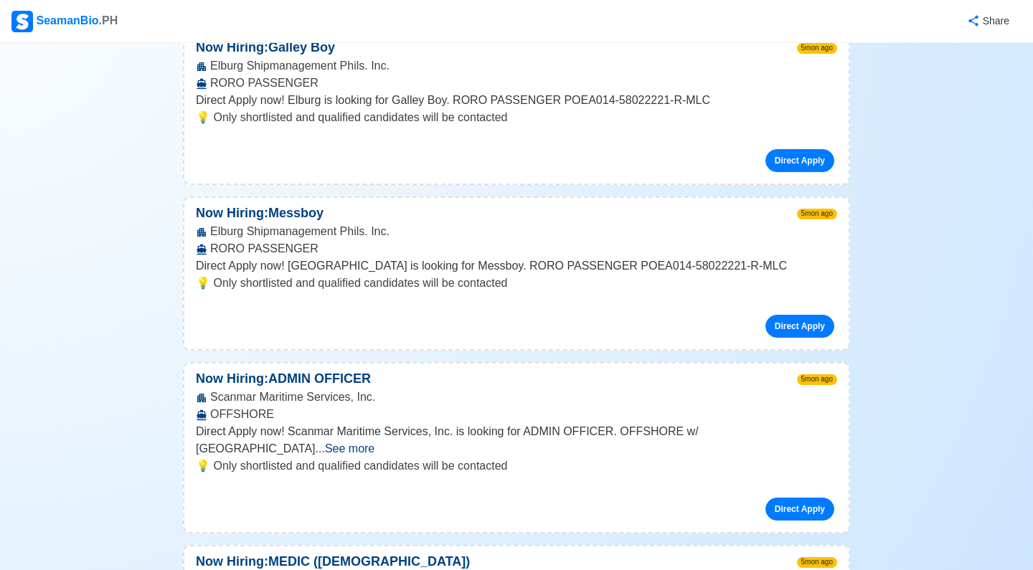
scroll to position [15220, 0]
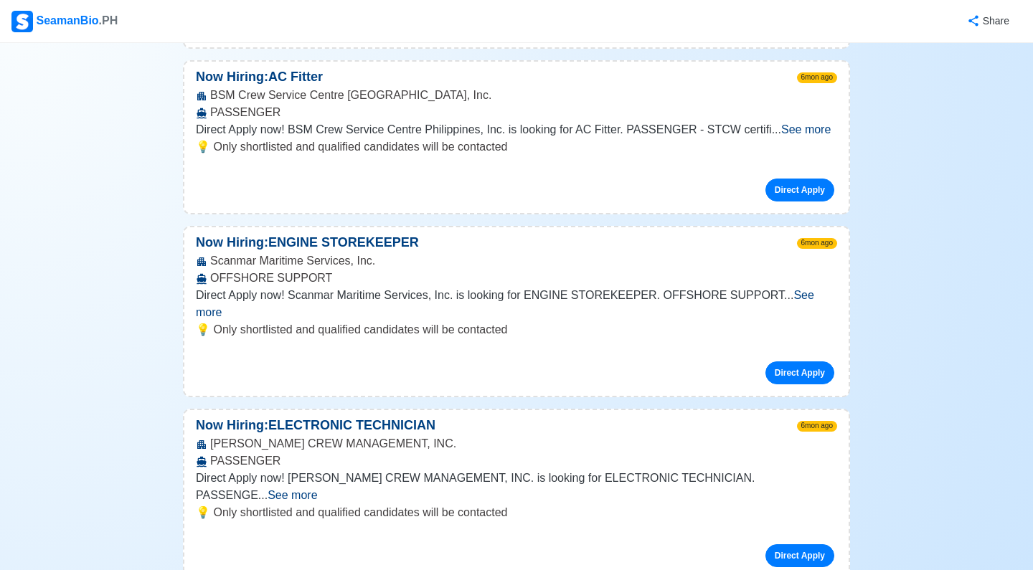
scroll to position [23786, 0]
drag, startPoint x: 412, startPoint y: 159, endPoint x: 272, endPoint y: 160, distance: 139.9
copy p "Public Area Attendant"
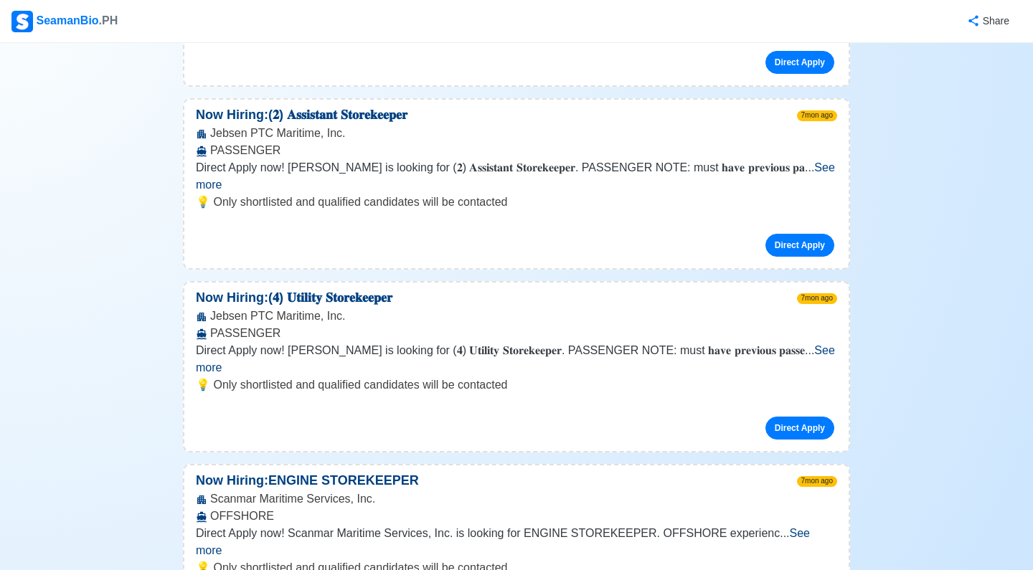
scroll to position [31996, 0]
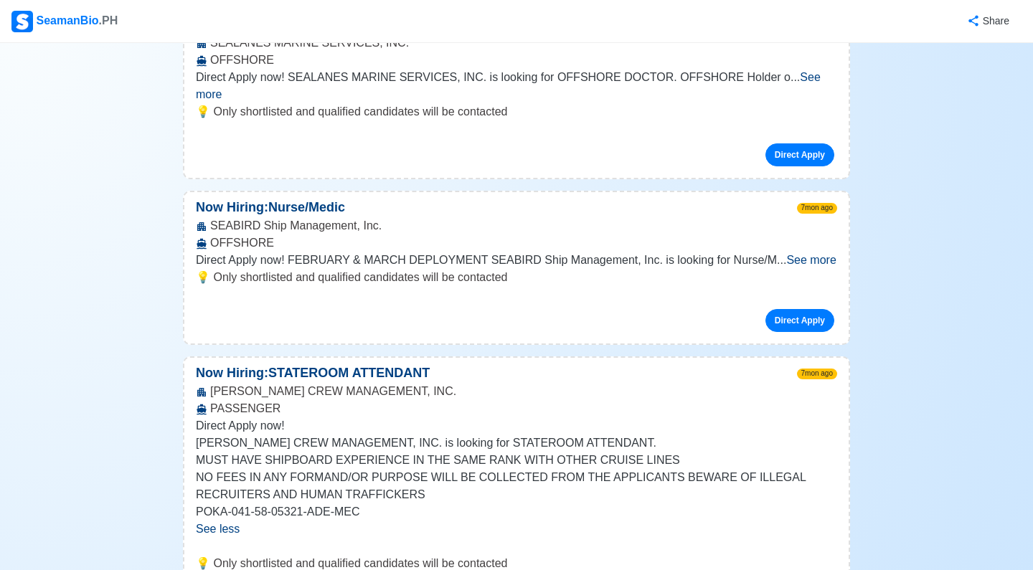
scroll to position [33348, 0]
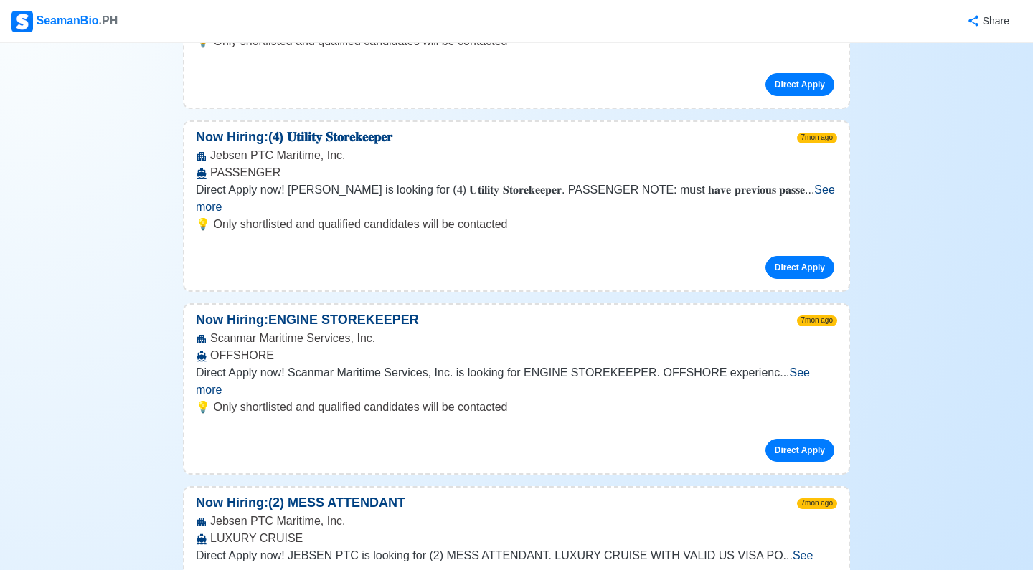
scroll to position [32146, 0]
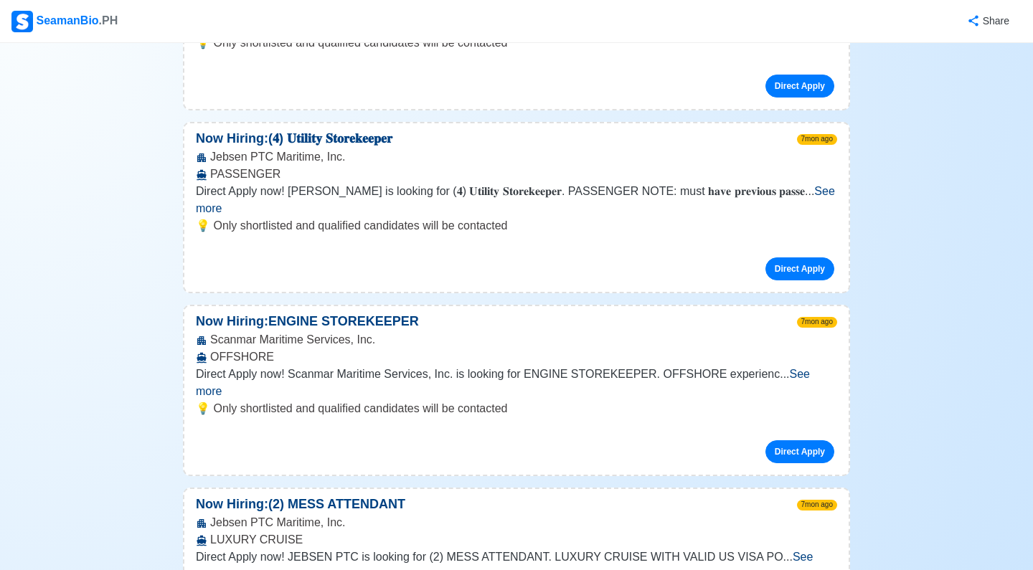
drag, startPoint x: 286, startPoint y: 387, endPoint x: 279, endPoint y: 389, distance: 7.5
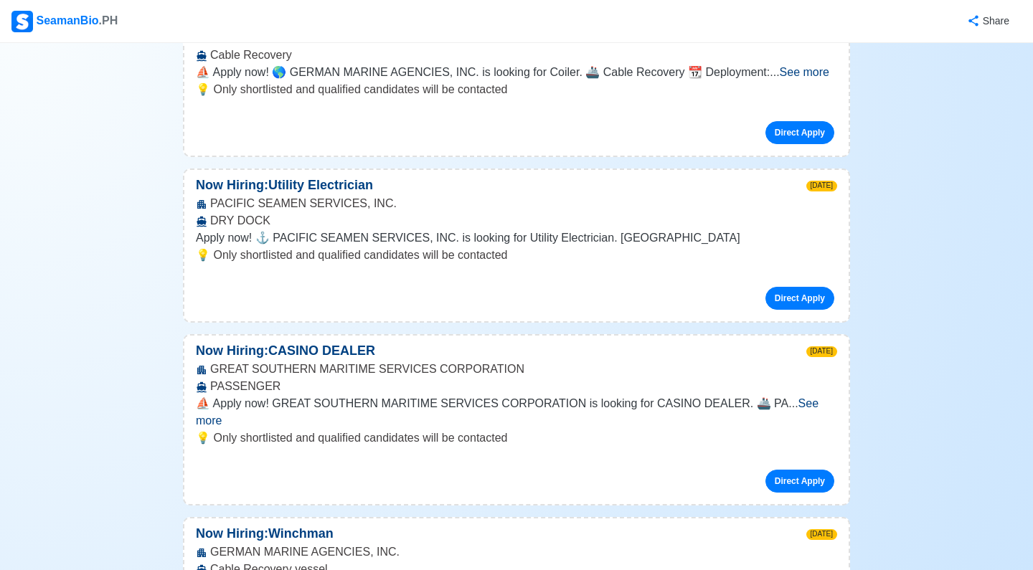
scroll to position [0, 0]
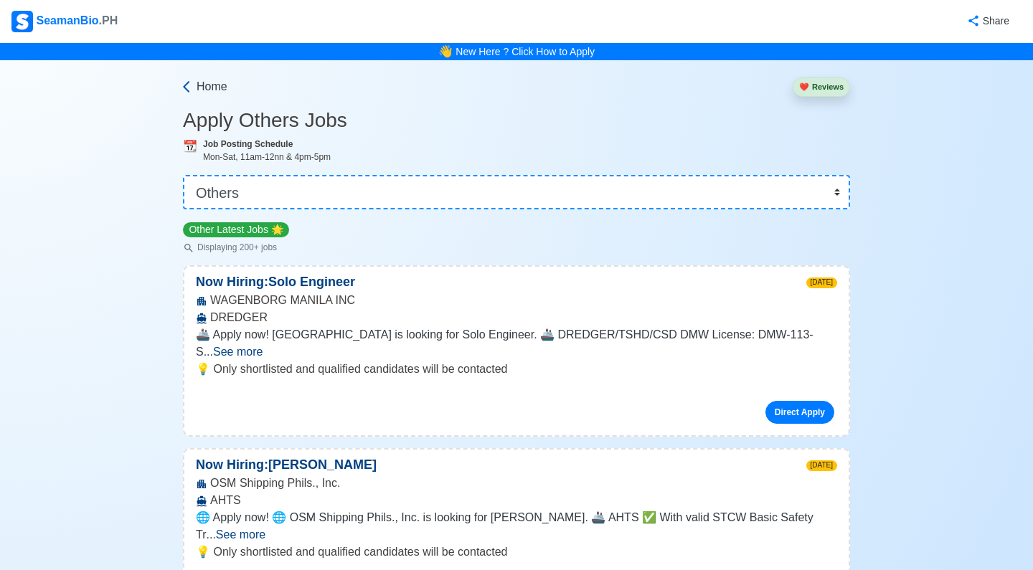
click at [215, 90] on span "Home" at bounding box center [212, 86] width 31 height 17
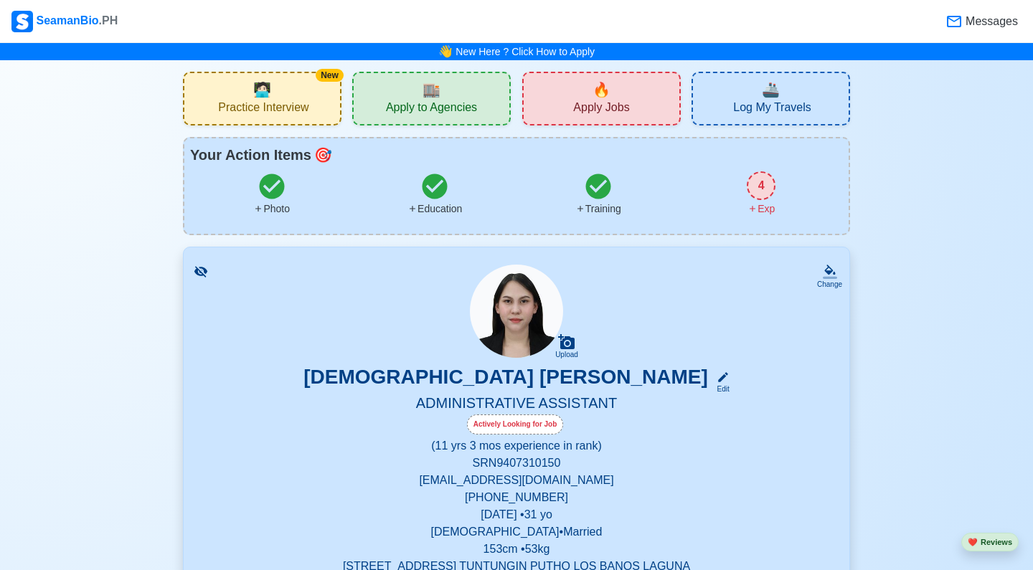
click at [602, 86] on span "🔥" at bounding box center [602, 90] width 18 height 22
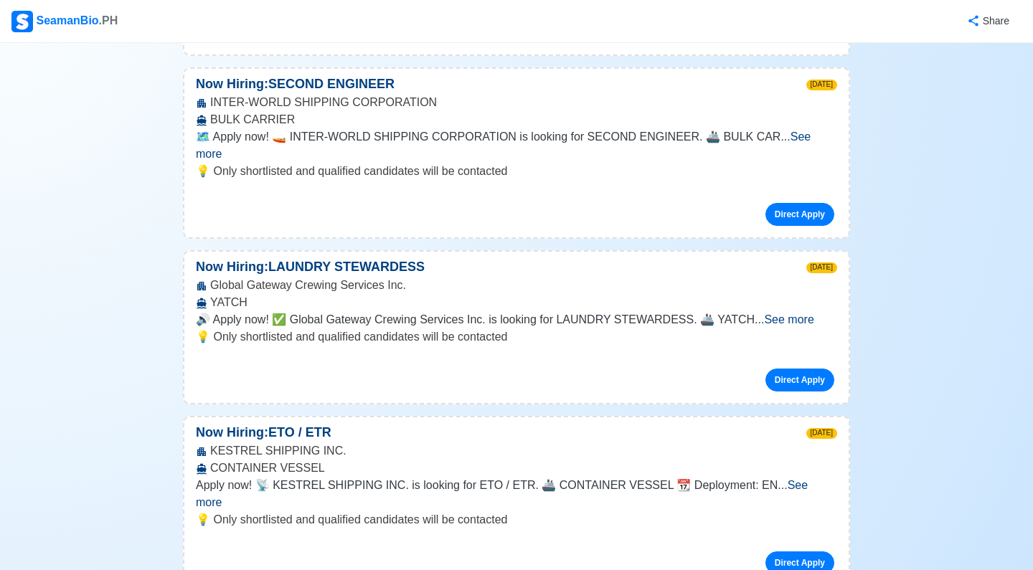
scroll to position [33594, 0]
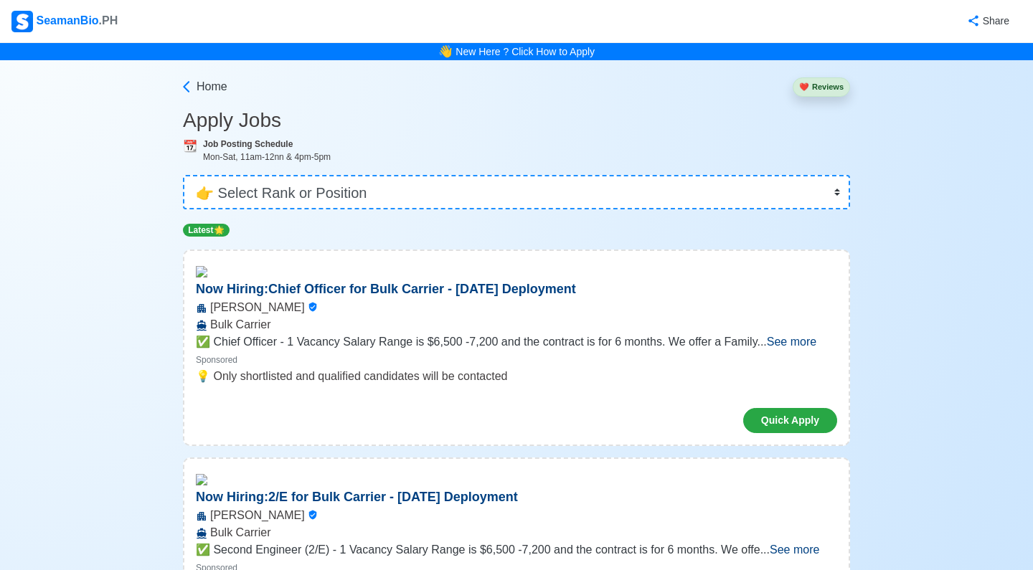
scroll to position [0, 0]
click at [214, 80] on span "Home" at bounding box center [212, 86] width 31 height 17
click at [214, 80] on body "SeamanBio .PH Share 👋 New Here ? Click How to Apply Home ❤️ Reviews Apply Jobs …" at bounding box center [516, 285] width 1033 height 570
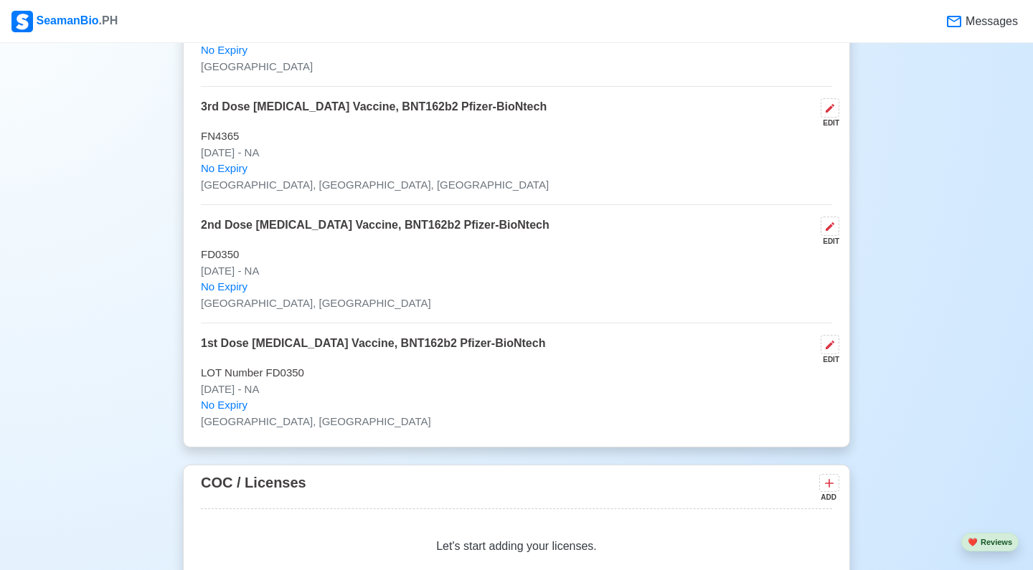
scroll to position [1526, 0]
